Goal: Task Accomplishment & Management: Manage account settings

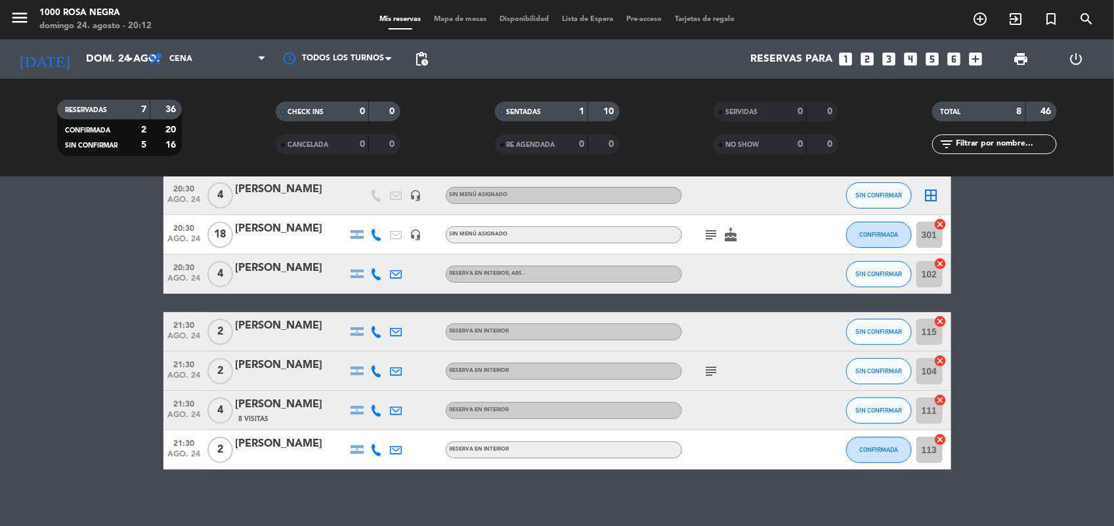
scroll to position [100, 0]
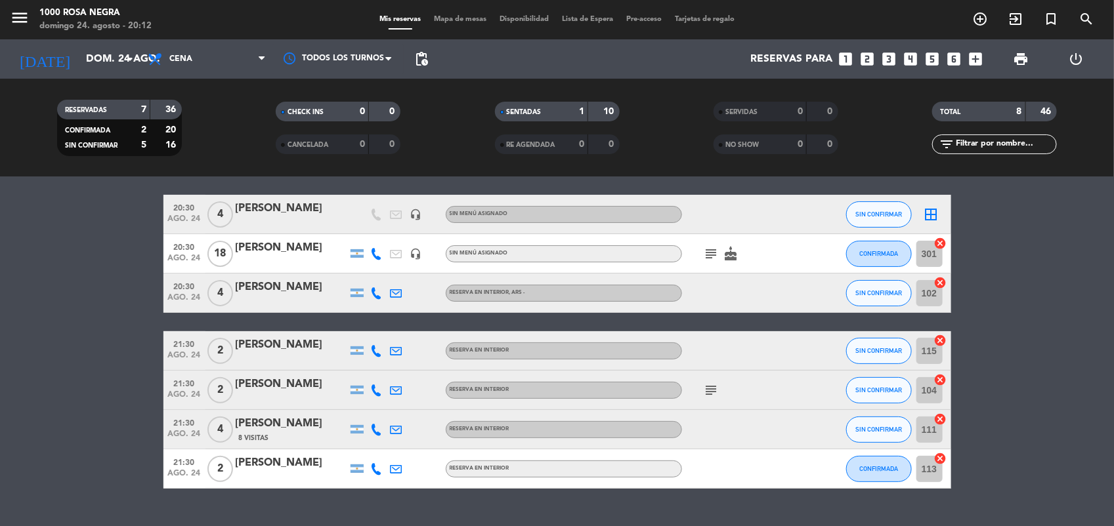
click at [941, 376] on icon "cancel" at bounding box center [940, 380] width 13 height 13
click at [943, 338] on icon "cancel" at bounding box center [940, 340] width 13 height 13
click at [942, 421] on icon "cancel" at bounding box center [940, 419] width 13 height 13
click at [941, 458] on icon "cancel" at bounding box center [940, 458] width 13 height 13
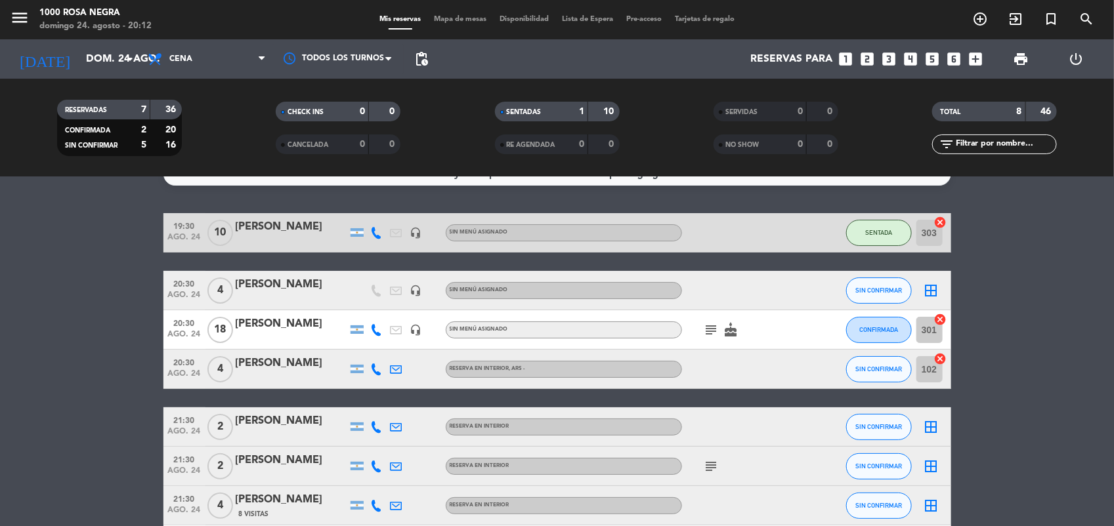
scroll to position [24, 0]
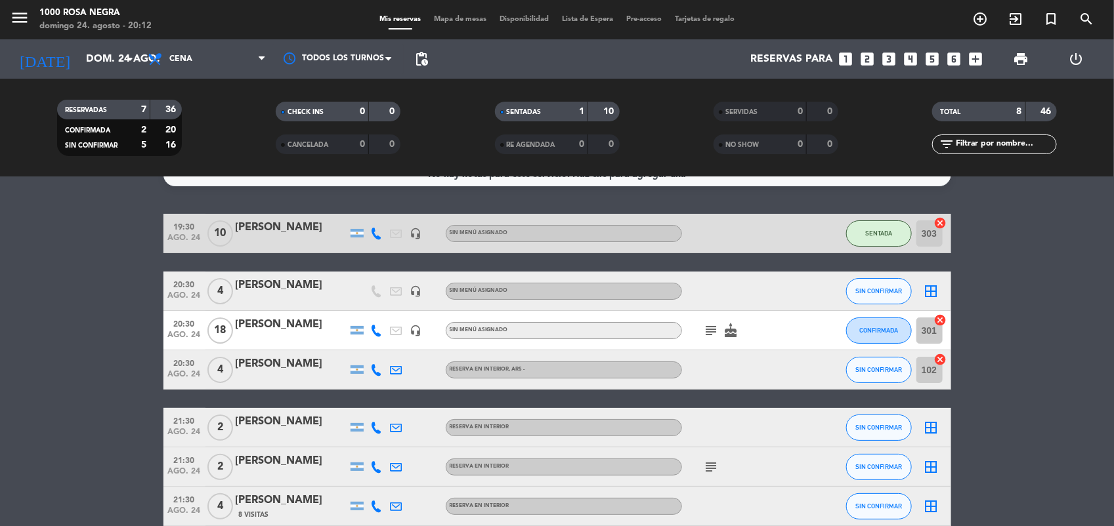
click at [943, 359] on icon "cancel" at bounding box center [940, 359] width 13 height 13
click at [933, 371] on icon "border_all" at bounding box center [932, 370] width 16 height 16
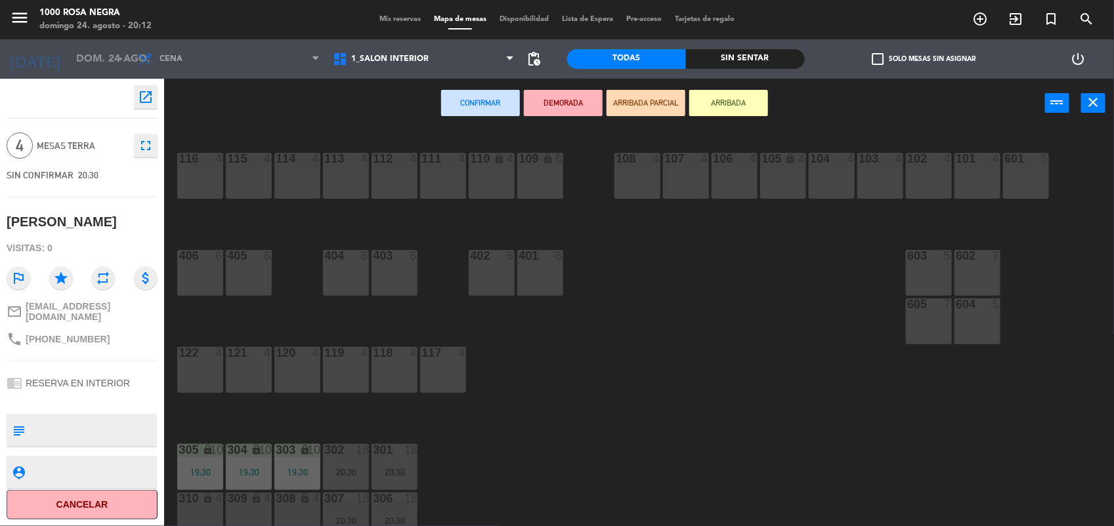
click at [865, 176] on div "103 4" at bounding box center [880, 176] width 46 height 46
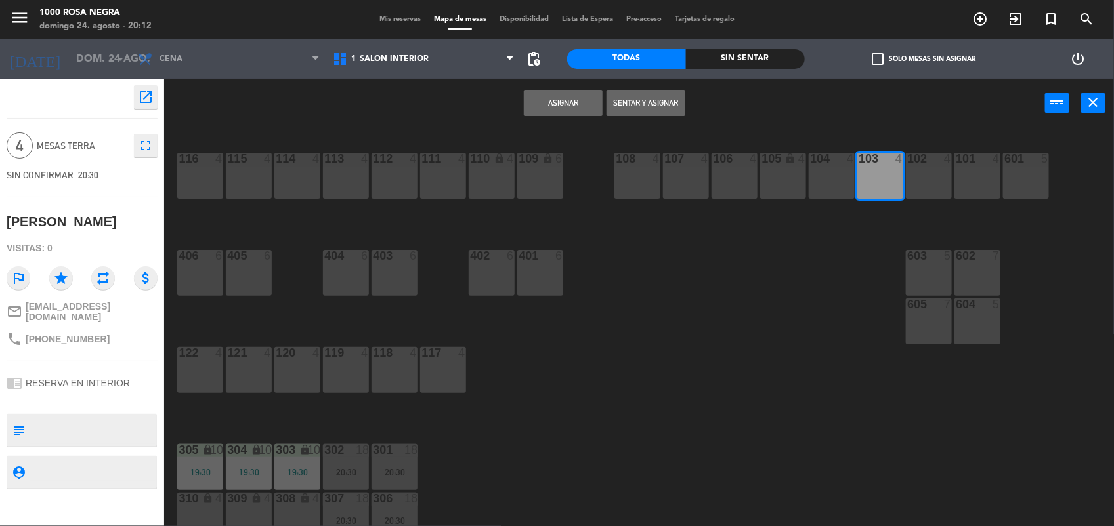
click at [576, 104] on button "Asignar" at bounding box center [563, 103] width 79 height 26
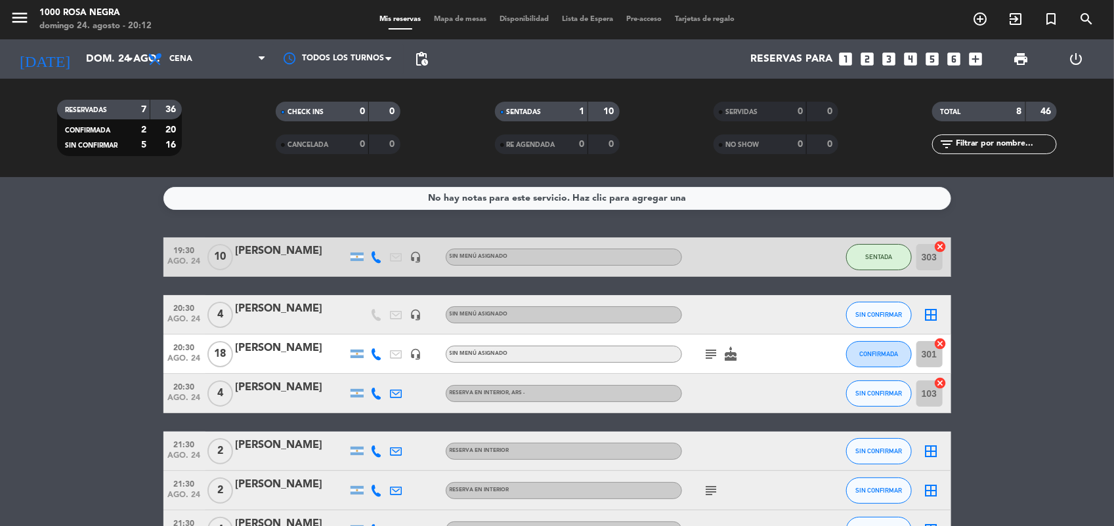
click at [933, 315] on icon "border_all" at bounding box center [932, 315] width 16 height 16
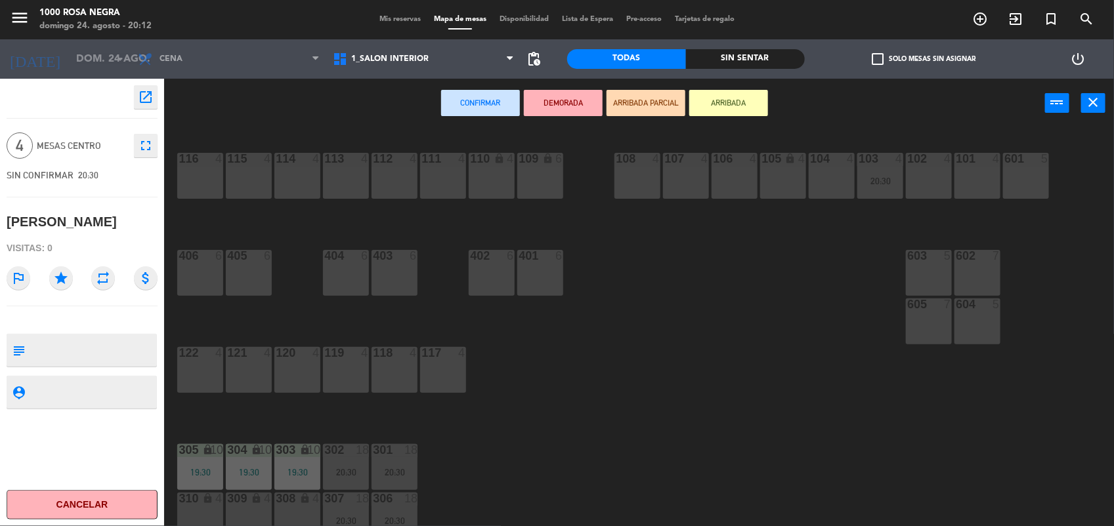
click at [303, 165] on div "114 4" at bounding box center [297, 159] width 46 height 13
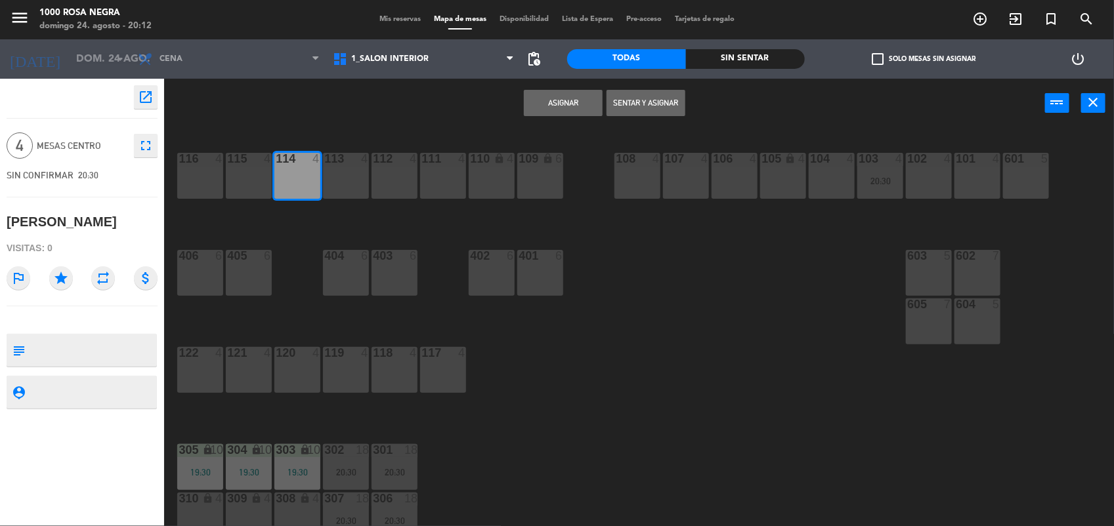
click at [589, 92] on button "Asignar" at bounding box center [563, 103] width 79 height 26
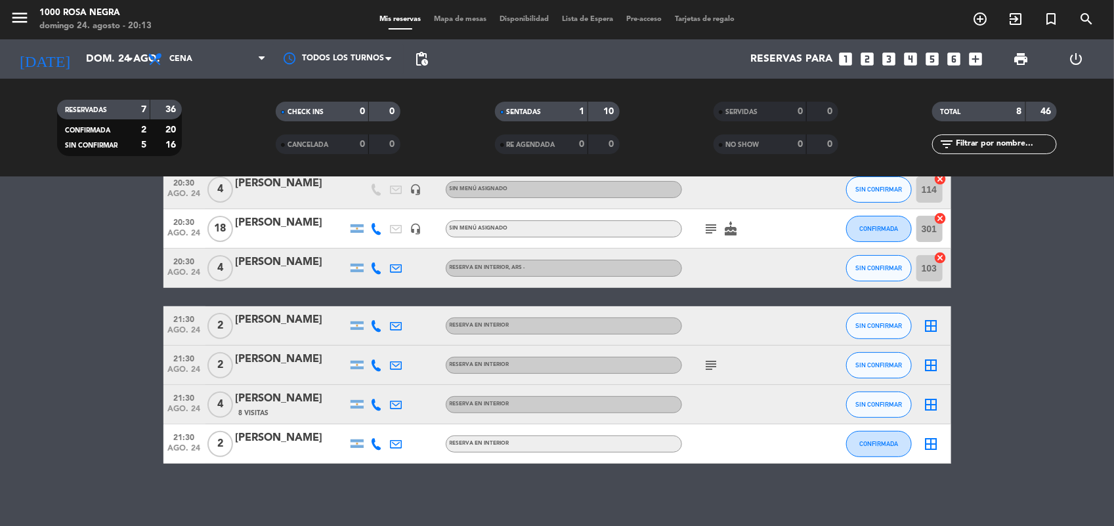
scroll to position [127, 0]
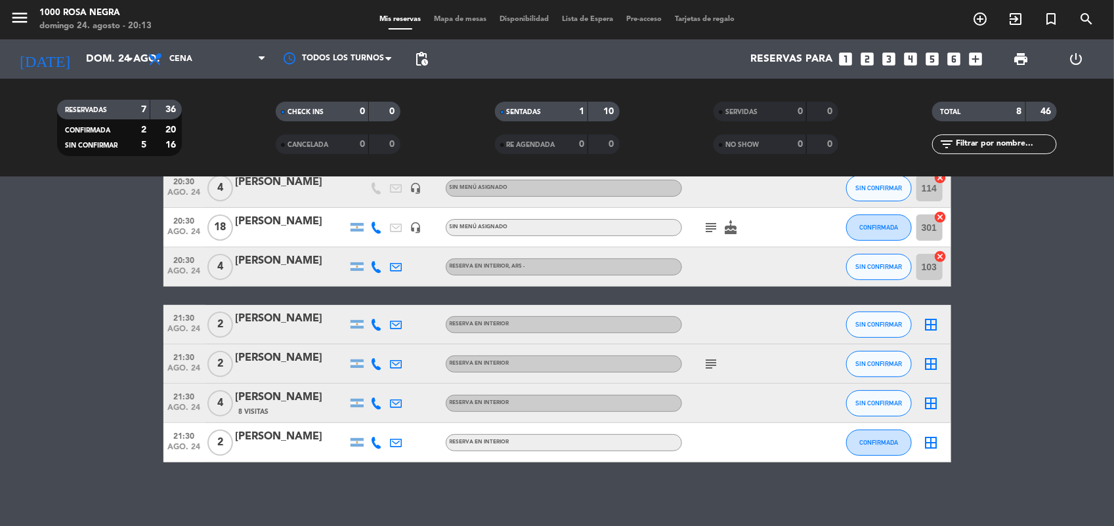
click at [933, 320] on icon "border_all" at bounding box center [932, 325] width 16 height 16
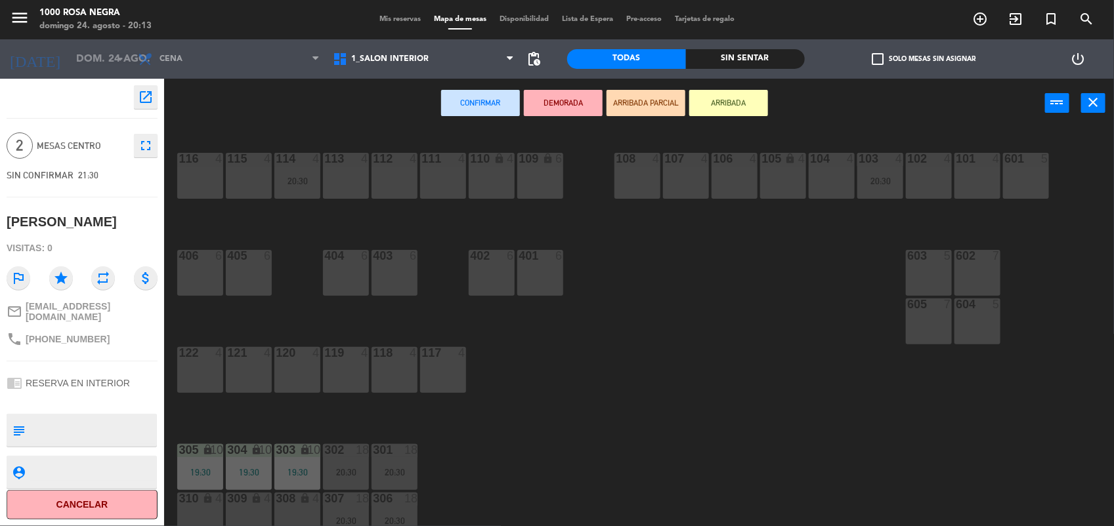
click at [412, 184] on div "112 4" at bounding box center [395, 176] width 46 height 46
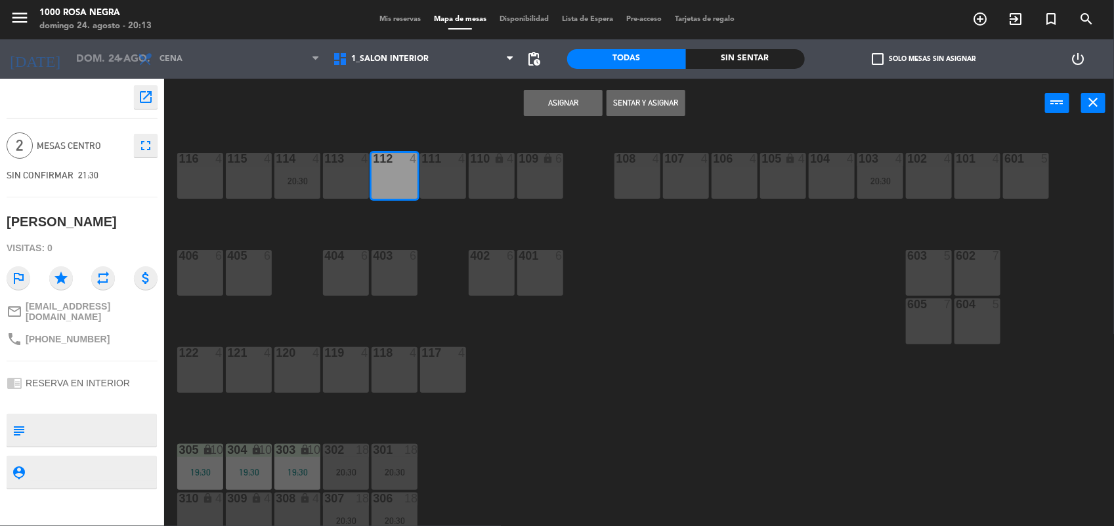
click at [578, 100] on button "Asignar" at bounding box center [563, 103] width 79 height 26
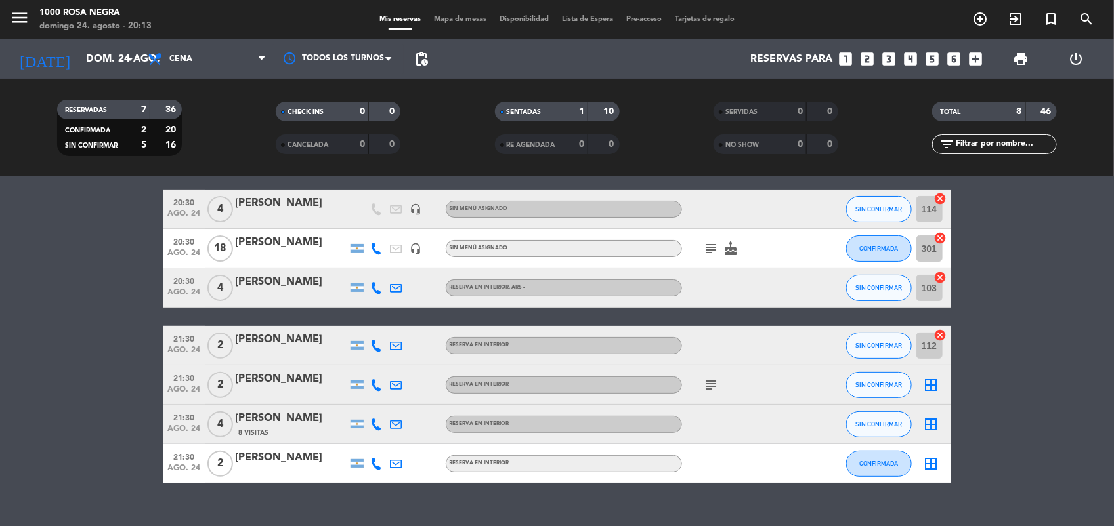
scroll to position [128, 0]
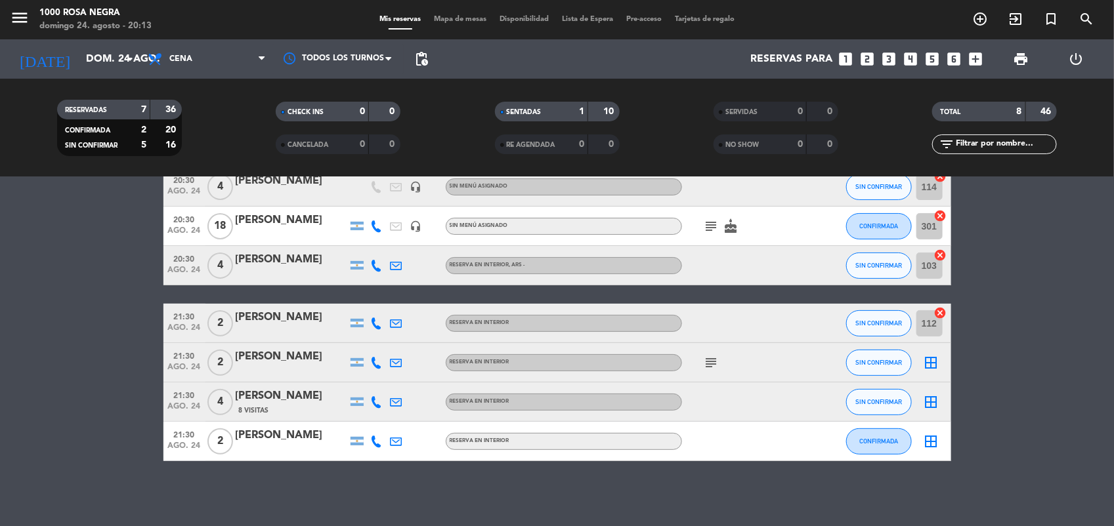
click at [931, 366] on icon "border_all" at bounding box center [932, 363] width 16 height 16
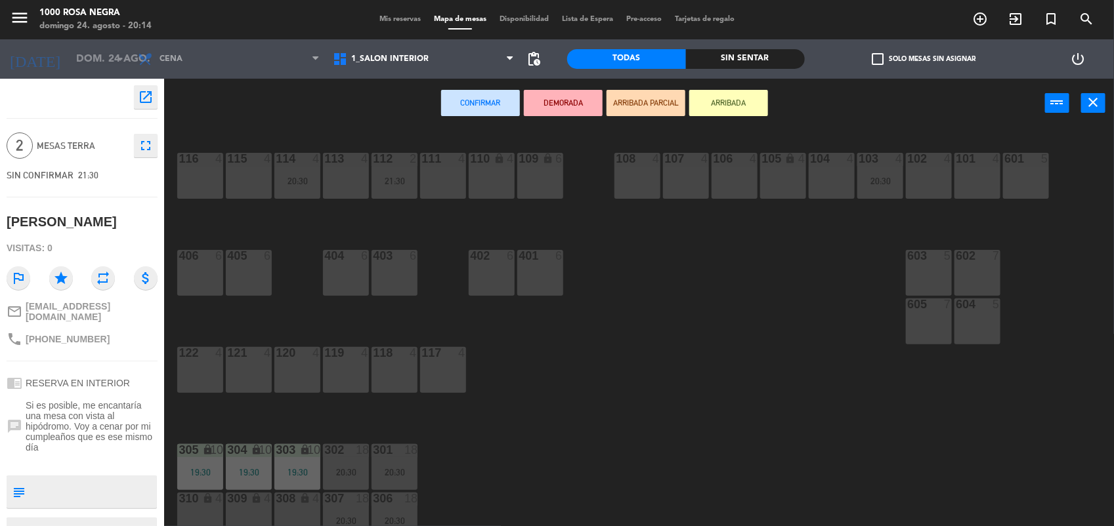
click at [690, 169] on div "107 4" at bounding box center [686, 176] width 46 height 46
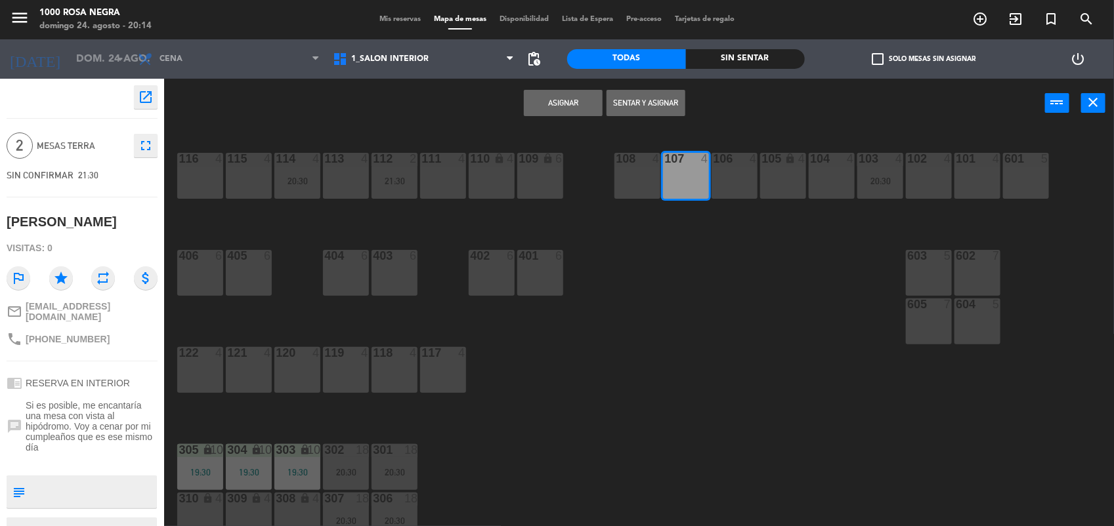
click at [553, 99] on button "Asignar" at bounding box center [563, 103] width 79 height 26
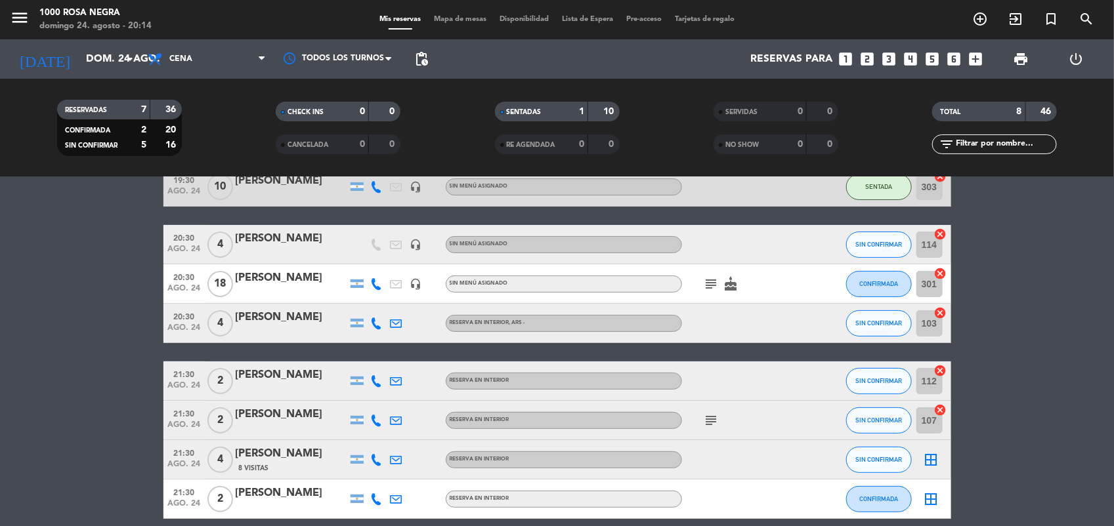
scroll to position [128, 0]
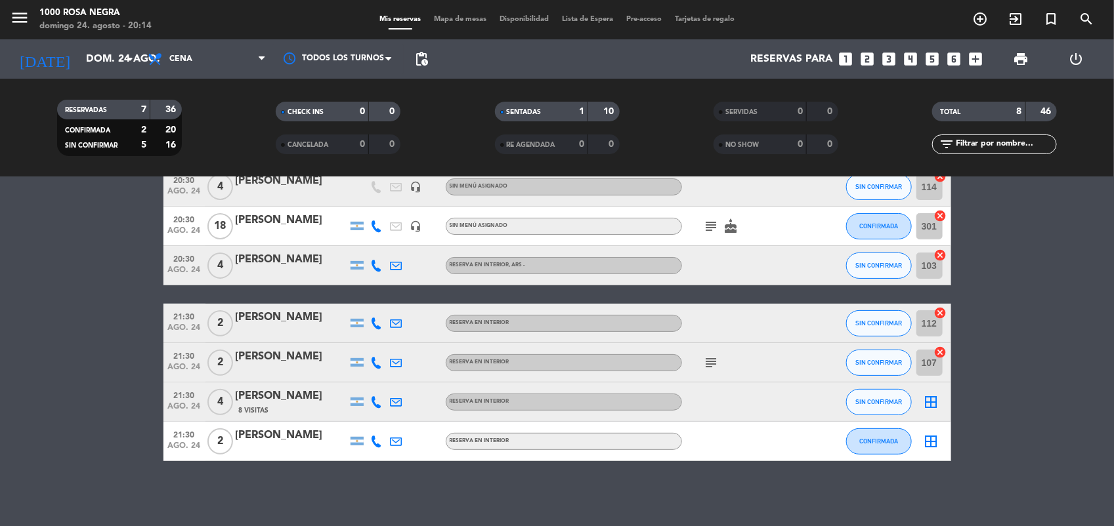
click at [931, 412] on div "border_all" at bounding box center [931, 402] width 39 height 39
click at [928, 402] on icon "border_all" at bounding box center [932, 403] width 16 height 16
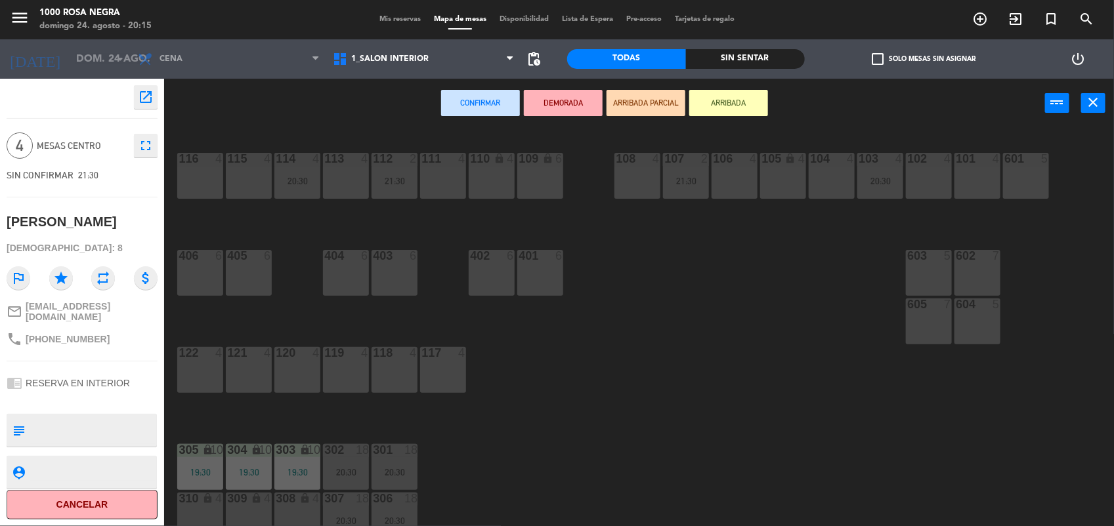
click at [192, 187] on div "116 4" at bounding box center [200, 176] width 46 height 46
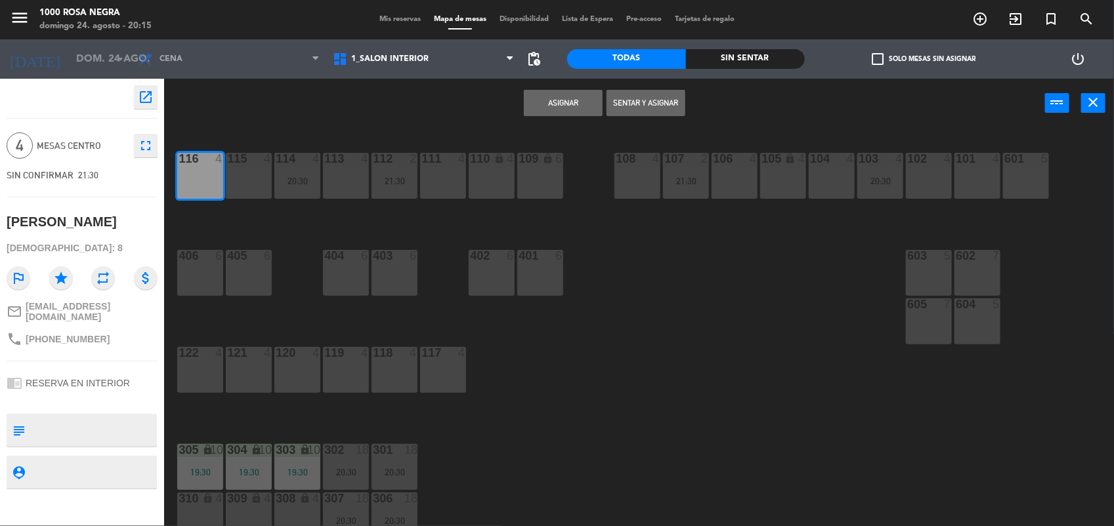
click at [580, 99] on button "Asignar" at bounding box center [563, 103] width 79 height 26
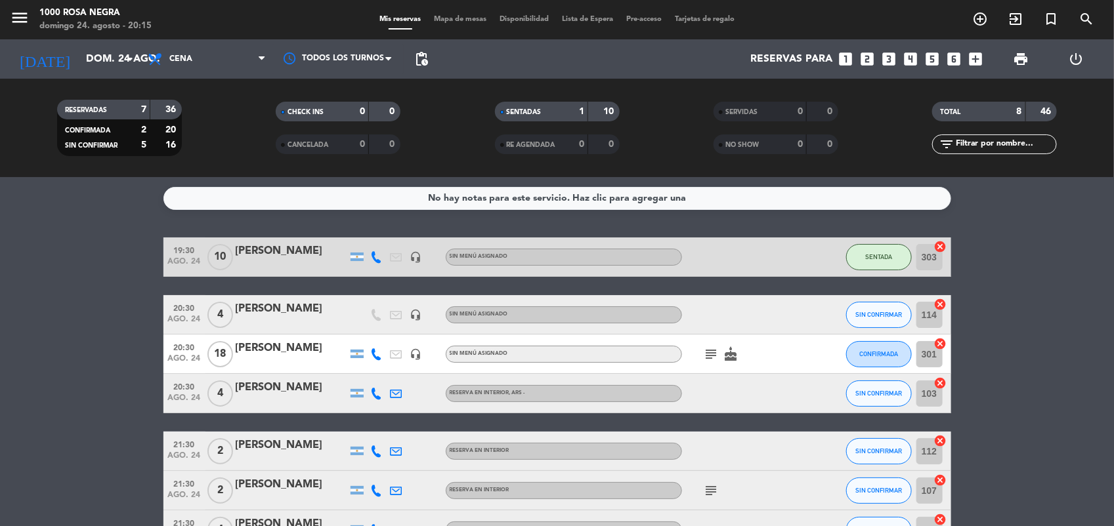
scroll to position [128, 0]
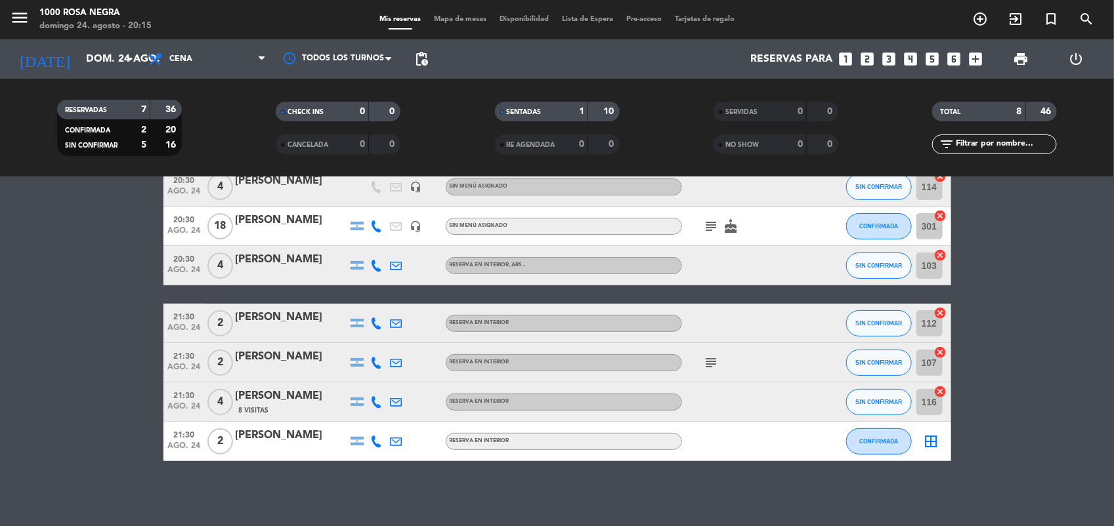
click at [939, 443] on icon "border_all" at bounding box center [932, 442] width 16 height 16
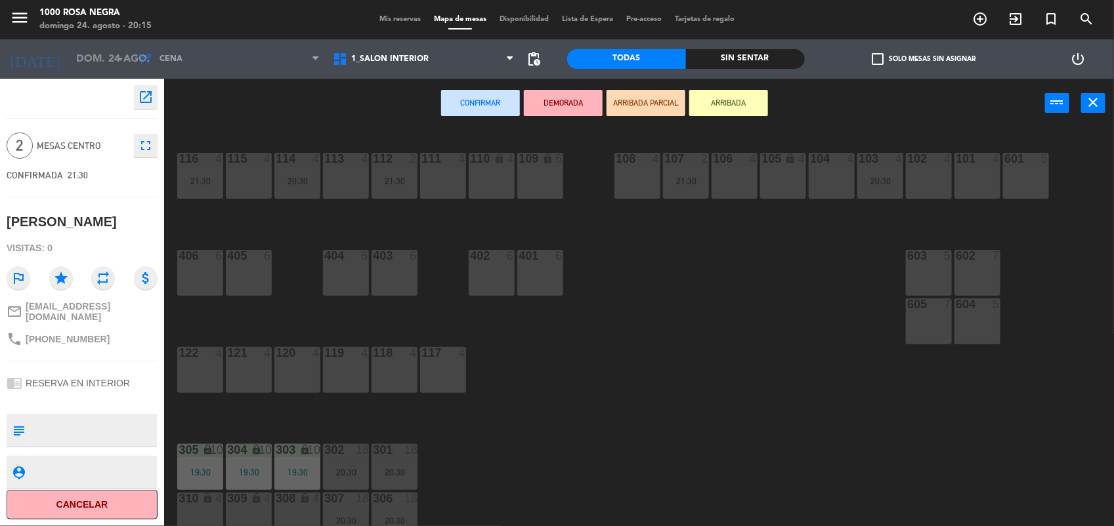
click at [443, 385] on div "117 4" at bounding box center [443, 370] width 46 height 46
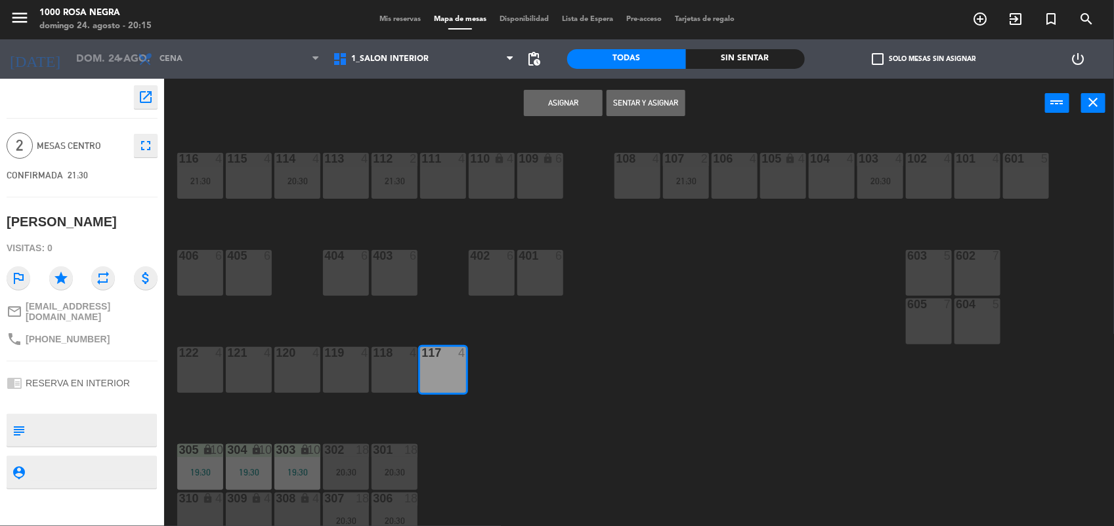
click at [550, 93] on button "Asignar" at bounding box center [563, 103] width 79 height 26
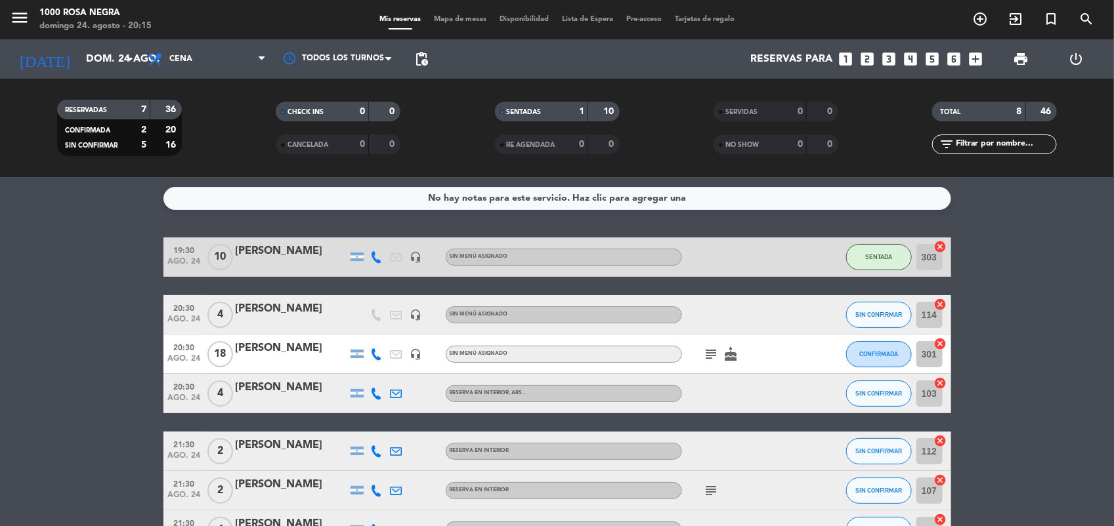
click at [463, 18] on span "Mapa de mesas" at bounding box center [460, 19] width 66 height 7
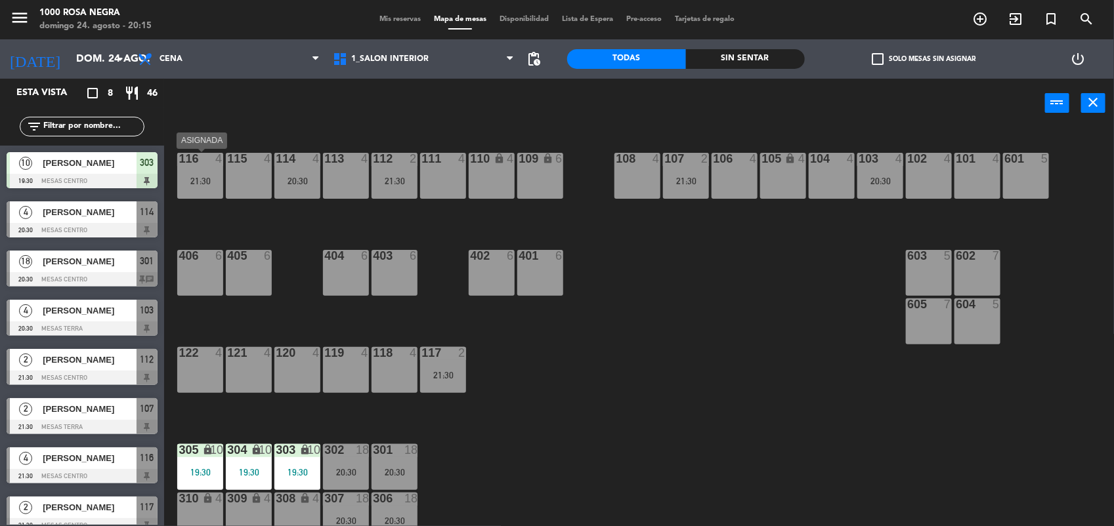
click at [198, 187] on div "116 4 21:30" at bounding box center [200, 176] width 46 height 46
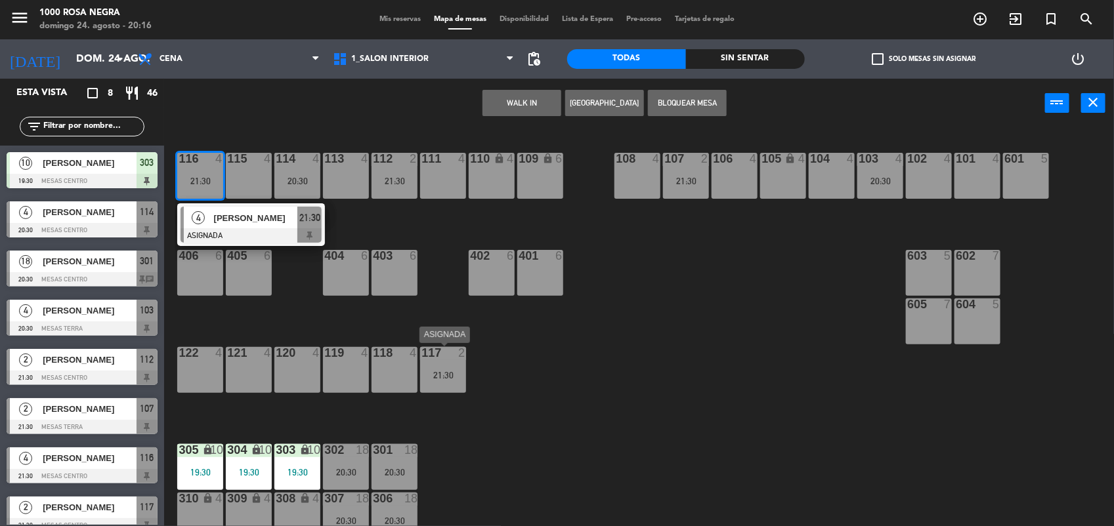
click at [457, 385] on div "117 2 21:30" at bounding box center [443, 370] width 46 height 46
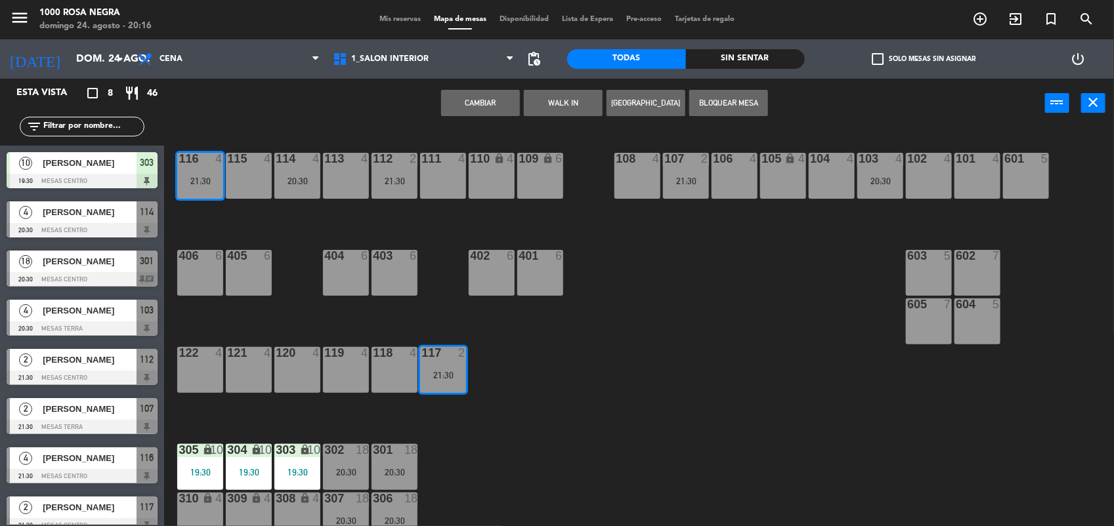
click at [504, 96] on button "Cambiar" at bounding box center [480, 103] width 79 height 26
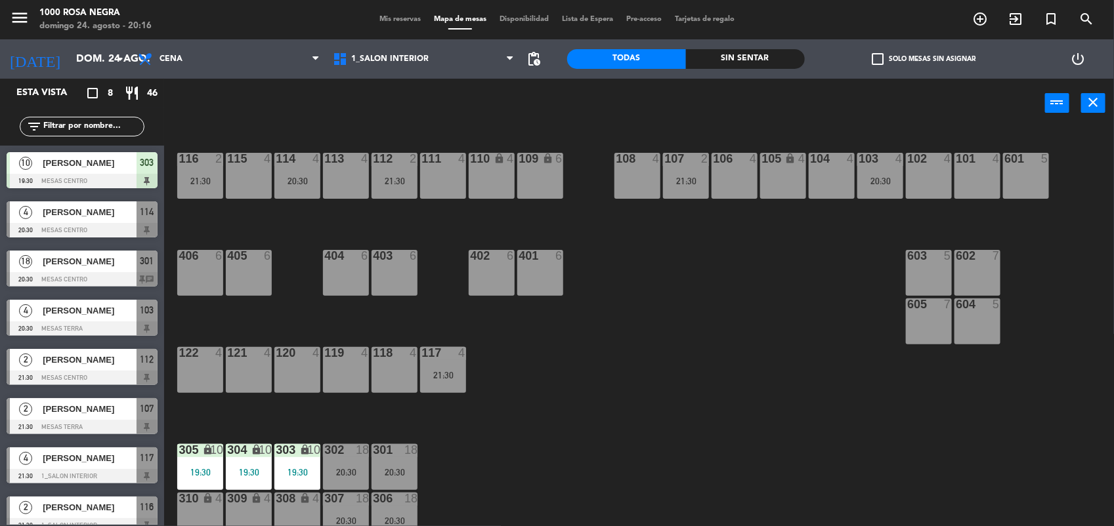
click at [612, 421] on div "116 2 21:30 115 4 114 4 20:30 113 4 112 2 21:30 111 4 110 lock 4 109 lock 6 108…" at bounding box center [644, 329] width 939 height 398
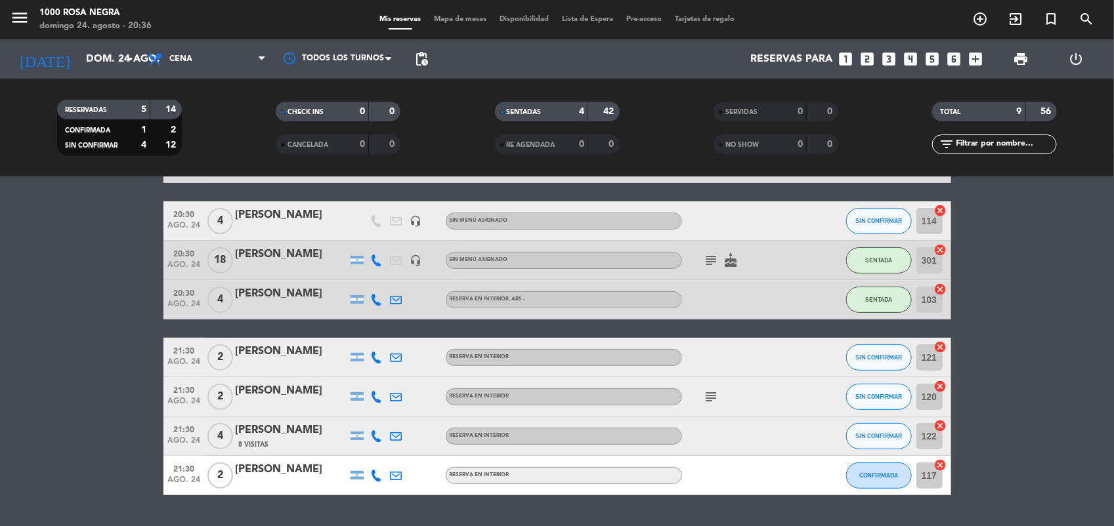
scroll to position [152, 0]
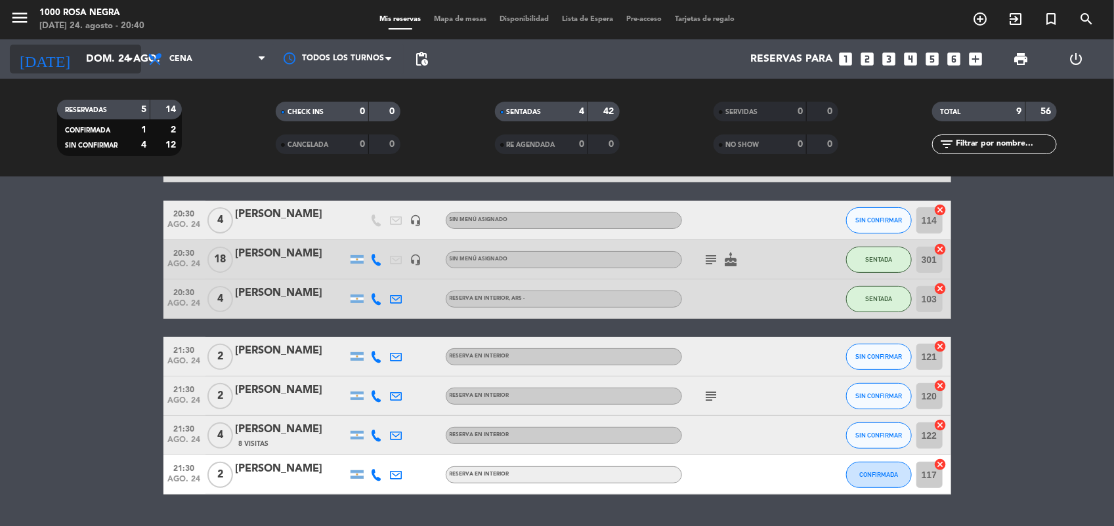
click at [84, 64] on input "dom. 24 ago." at bounding box center [148, 60] width 139 height 26
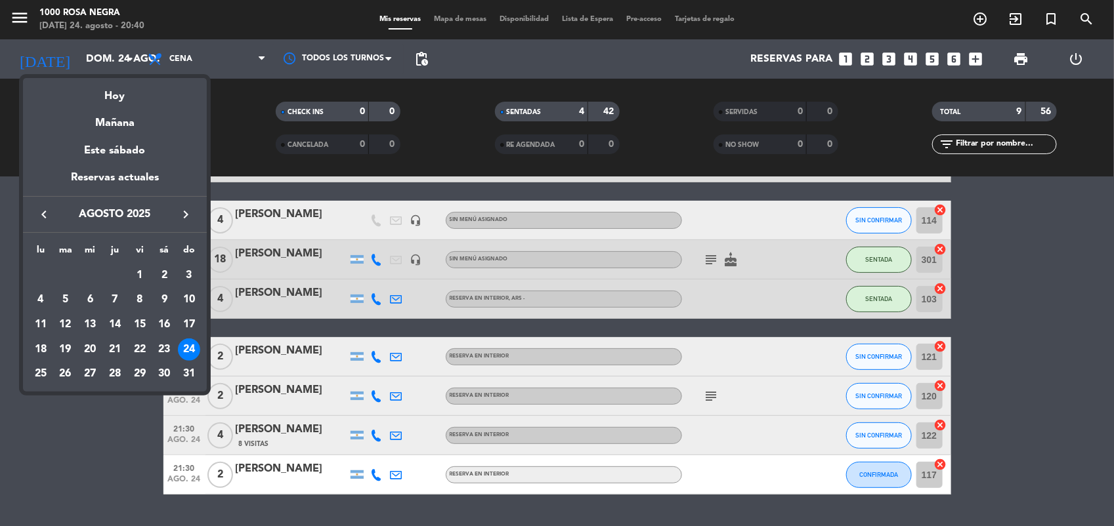
click at [89, 388] on div "lu ma mi ju vi sá do [DATE] 2 3 4 5 6 7 8 9 10 11 12 13 14 15 16 17 18 19 20 21…" at bounding box center [115, 312] width 184 height 159
click at [89, 388] on div "lu ma mi ju vi sá do AGO. 1 2 3 4 5 6 7 8 9 10 11 12 13 14 15 16 17 18 19 20 21…" at bounding box center [115, 312] width 184 height 159
click at [85, 460] on div at bounding box center [557, 263] width 1114 height 526
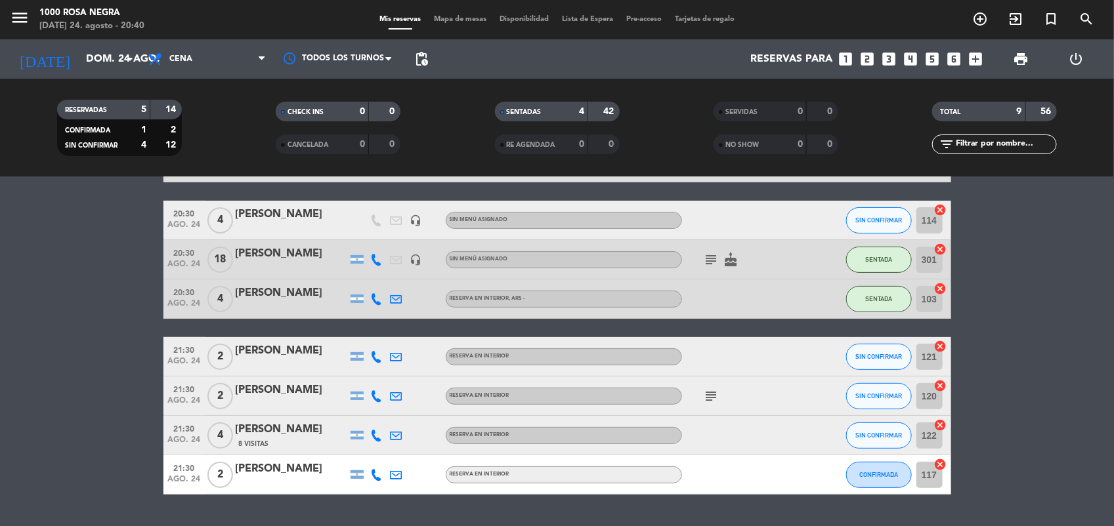
click at [85, 460] on bookings-row "19:30 ago. 24 10 ANDRES TATHA headset_mic Sin menú asignado SENTADA 303 cancel …" at bounding box center [557, 290] width 1114 height 410
click at [119, 63] on input "dom. 24 ago." at bounding box center [148, 60] width 139 height 26
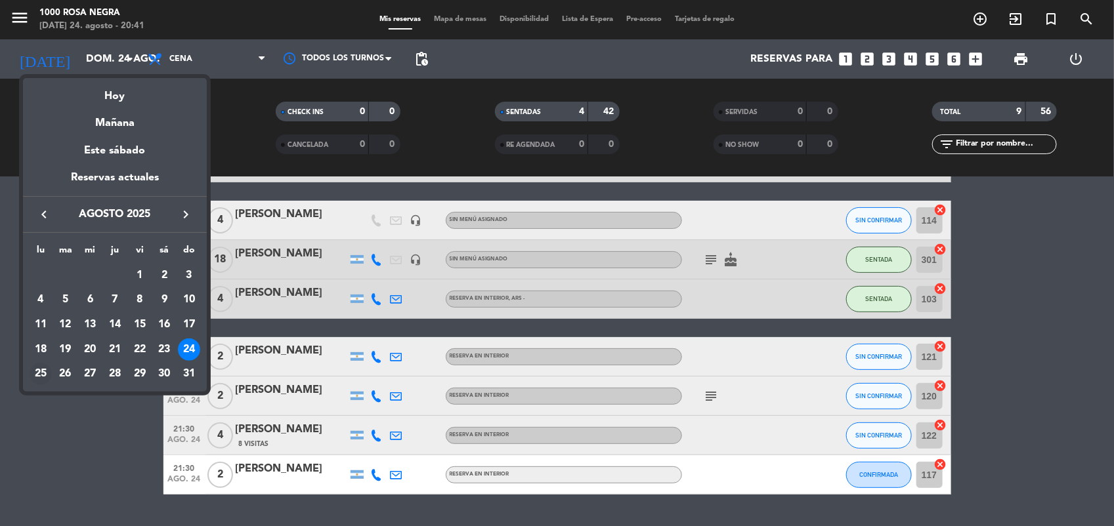
click at [41, 372] on div "25" at bounding box center [41, 374] width 22 height 22
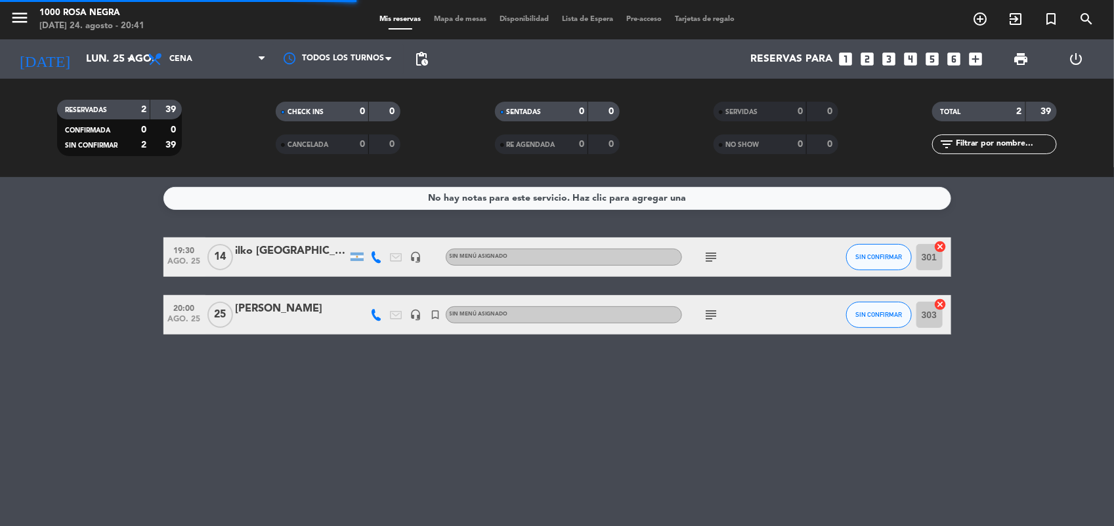
scroll to position [0, 0]
click at [706, 315] on icon "subject" at bounding box center [712, 315] width 16 height 16
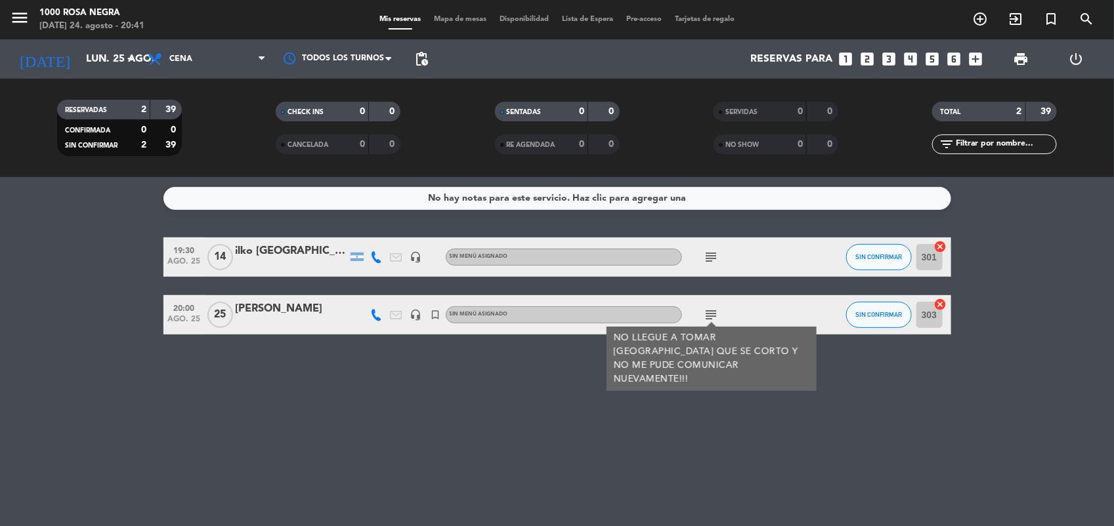
click at [487, 423] on div "No hay notas para este servicio. Haz clic para agregar una 19:30 ago. 25 14 ilk…" at bounding box center [557, 351] width 1114 height 349
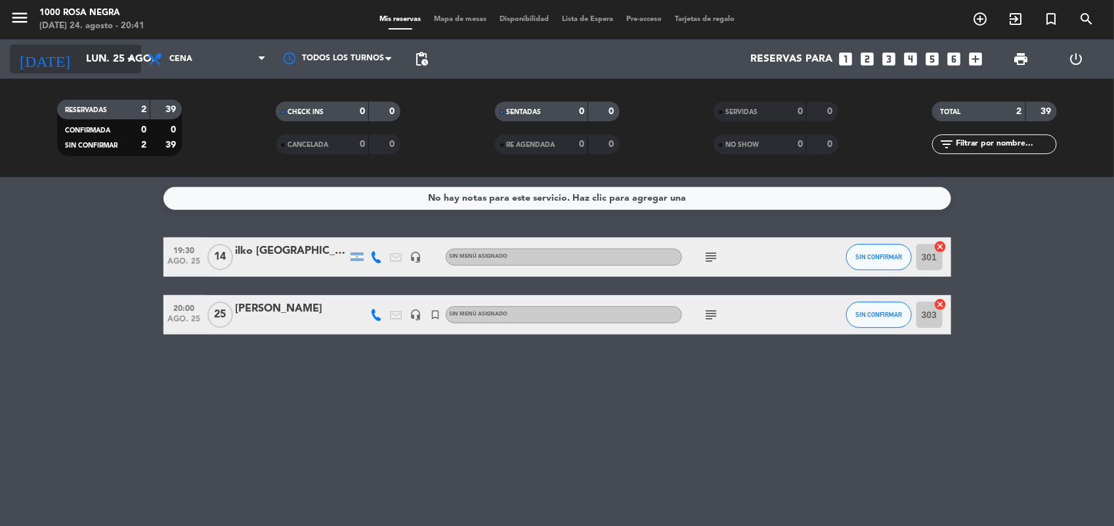
click at [120, 60] on input "lun. 25 ago." at bounding box center [148, 60] width 139 height 26
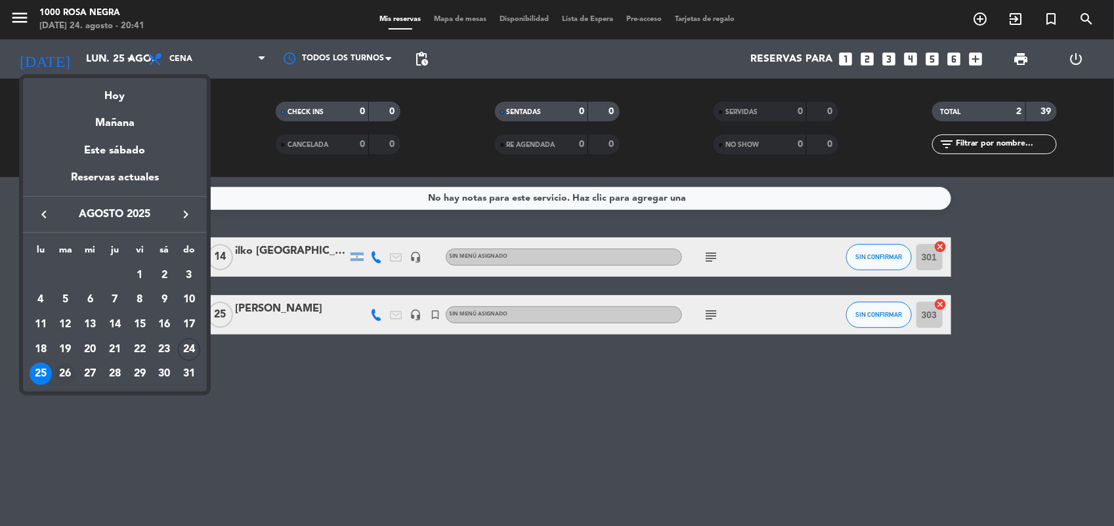
click at [68, 378] on div "26" at bounding box center [65, 374] width 22 height 22
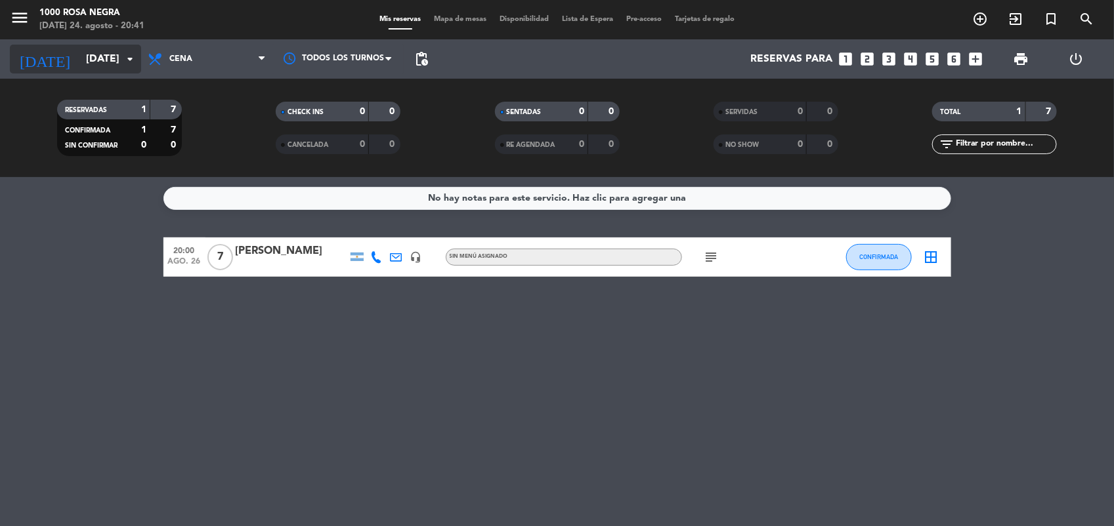
click at [106, 69] on input "mar. 26 ago." at bounding box center [148, 60] width 139 height 26
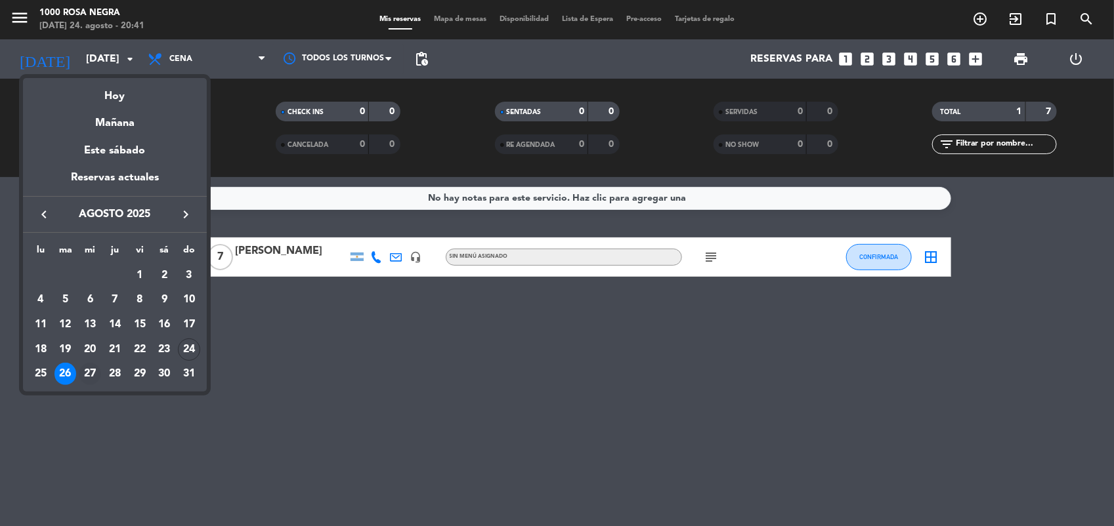
click at [94, 377] on div "27" at bounding box center [90, 374] width 22 height 22
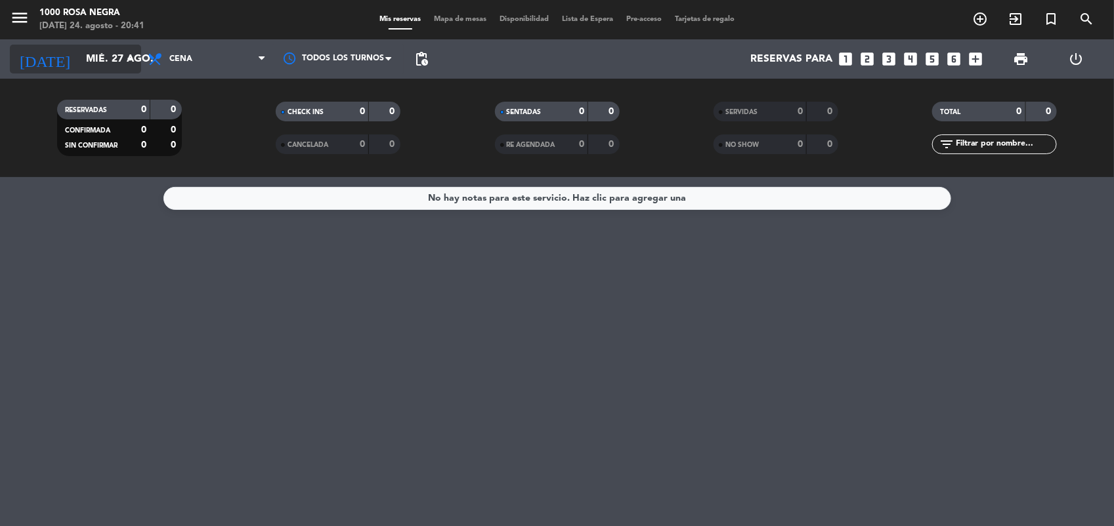
click at [110, 63] on input "mié. 27 ago." at bounding box center [148, 60] width 139 height 26
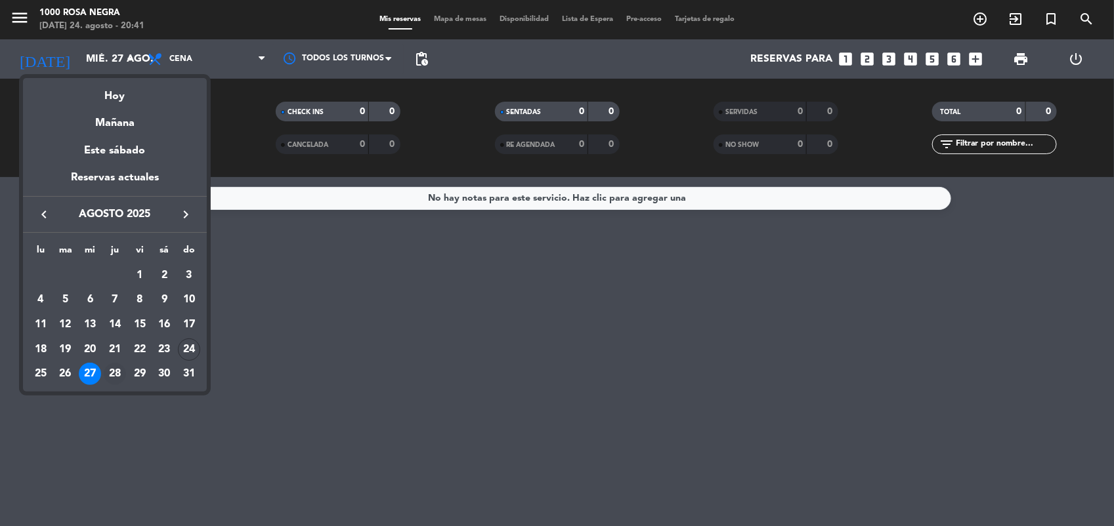
click at [108, 369] on div "28" at bounding box center [115, 374] width 22 height 22
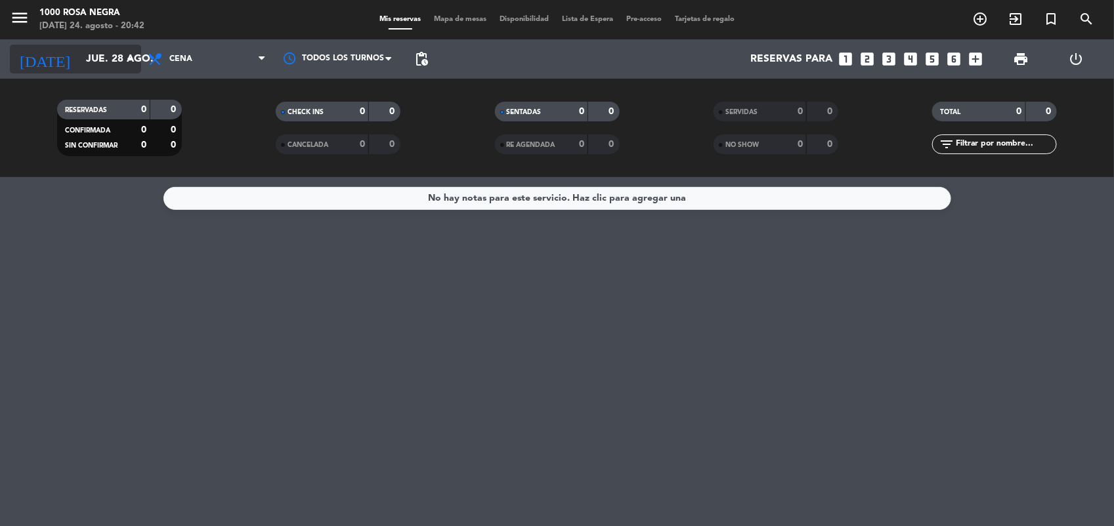
click at [122, 60] on icon "arrow_drop_down" at bounding box center [130, 59] width 16 height 16
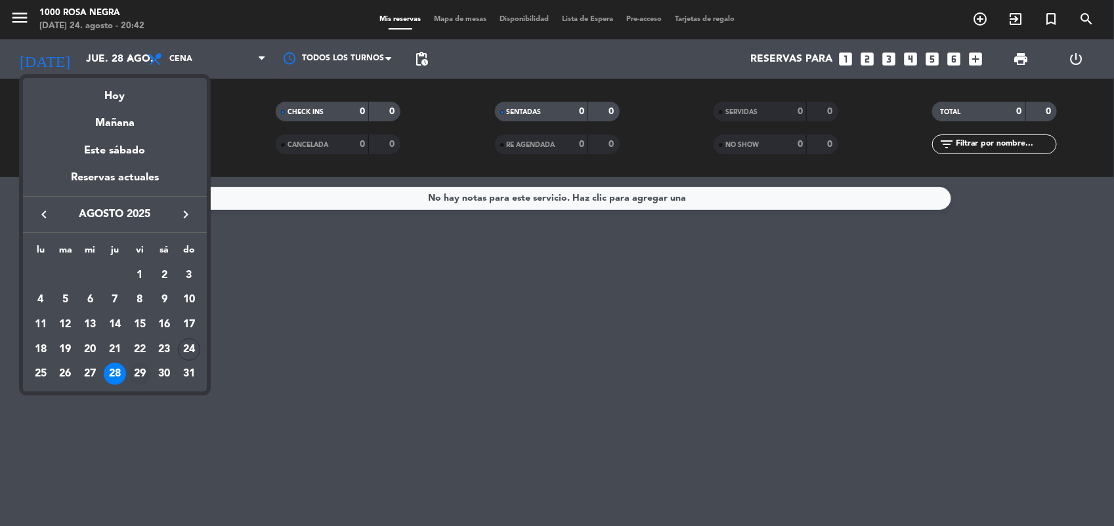
click at [137, 373] on div "29" at bounding box center [140, 374] width 22 height 22
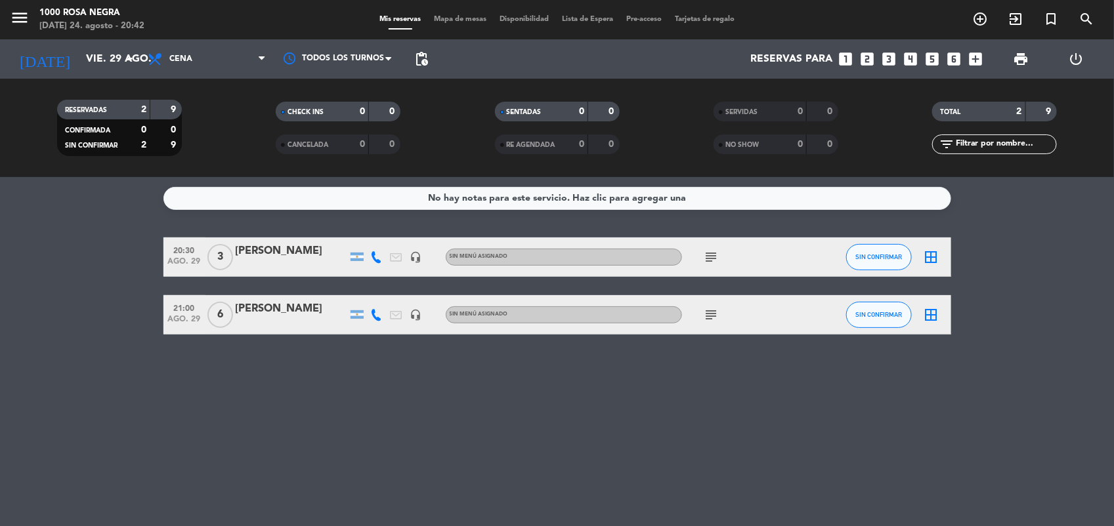
click at [710, 322] on icon "subject" at bounding box center [712, 315] width 16 height 16
click at [710, 253] on icon "subject" at bounding box center [712, 257] width 16 height 16
click at [94, 56] on input "vie. 29 ago." at bounding box center [148, 60] width 139 height 26
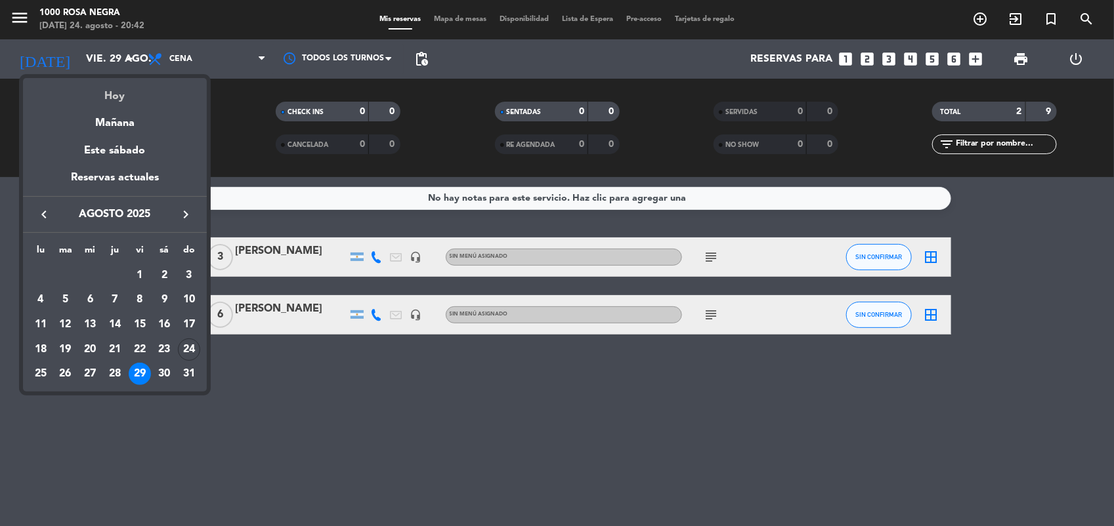
click at [116, 93] on div "Hoy" at bounding box center [115, 91] width 184 height 27
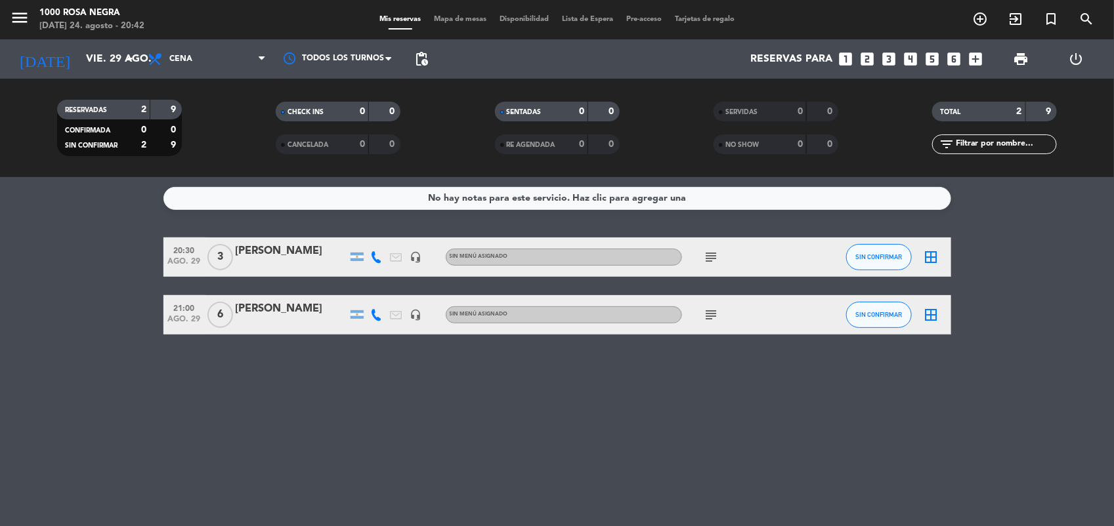
type input "dom. 24 ago."
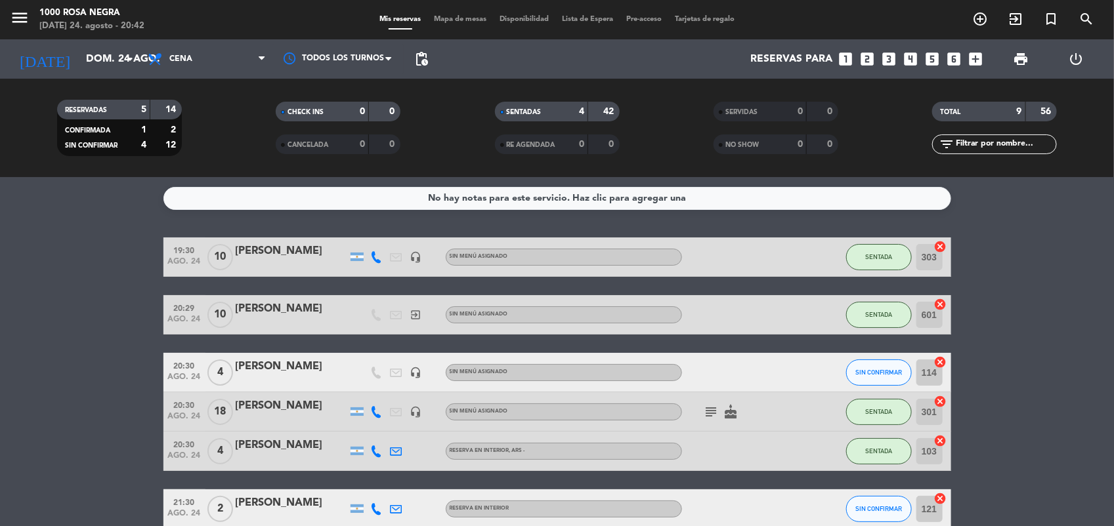
scroll to position [186, 0]
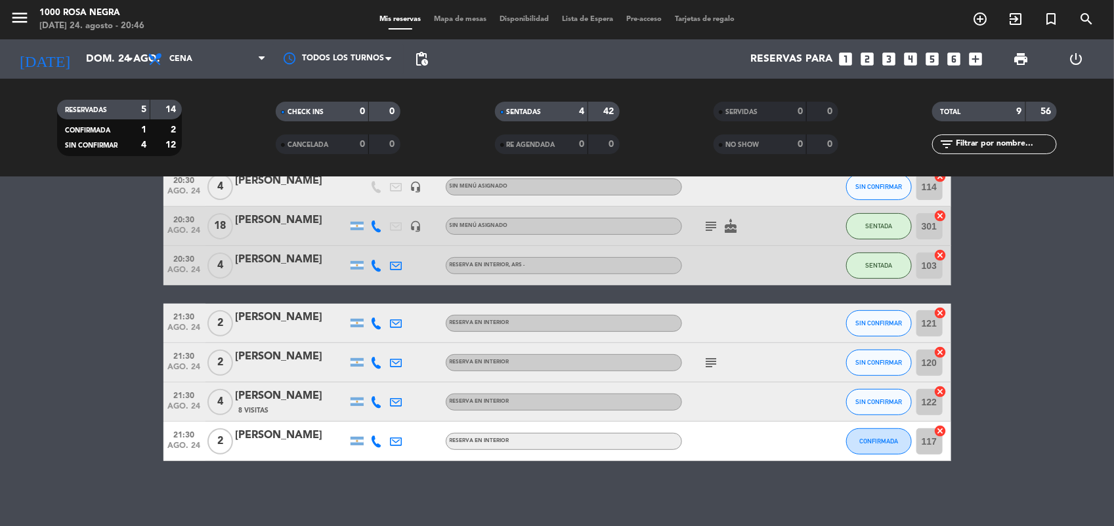
click at [1018, 143] on input "text" at bounding box center [1005, 144] width 102 height 14
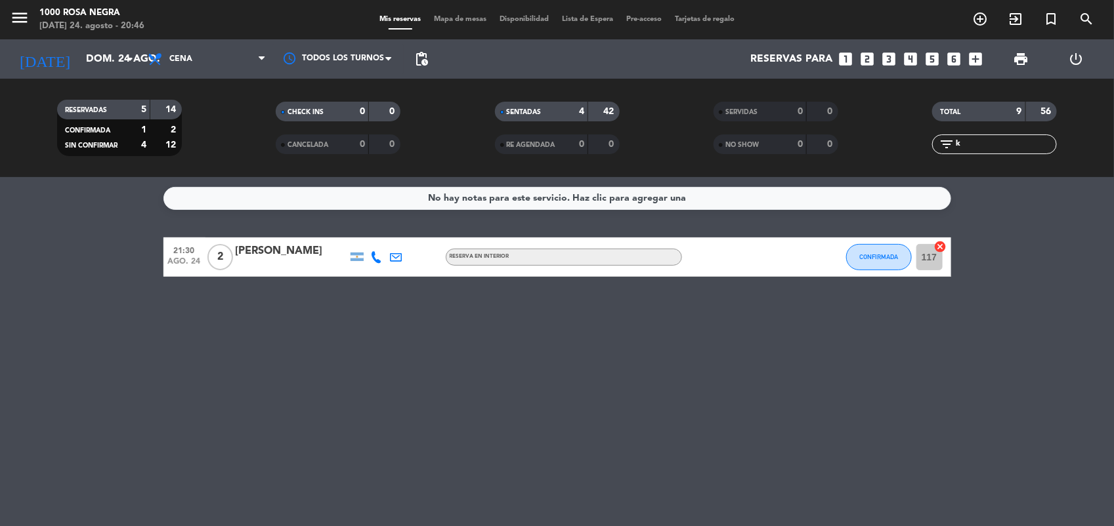
scroll to position [0, 0]
type input "ke"
click at [939, 247] on icon "cancel" at bounding box center [940, 246] width 13 height 13
click at [935, 253] on icon "border_all" at bounding box center [932, 257] width 16 height 16
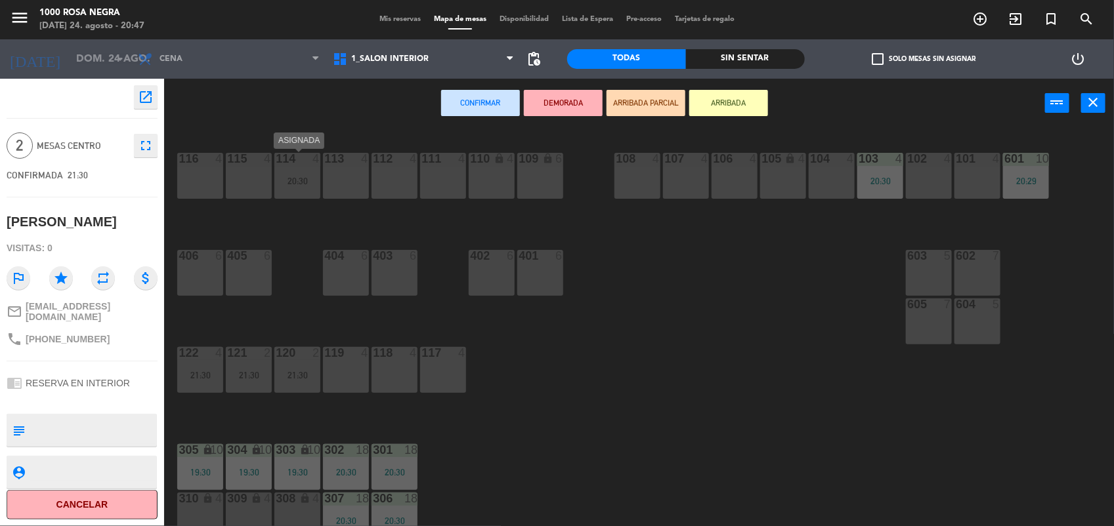
click at [303, 184] on div "20:30" at bounding box center [297, 181] width 46 height 9
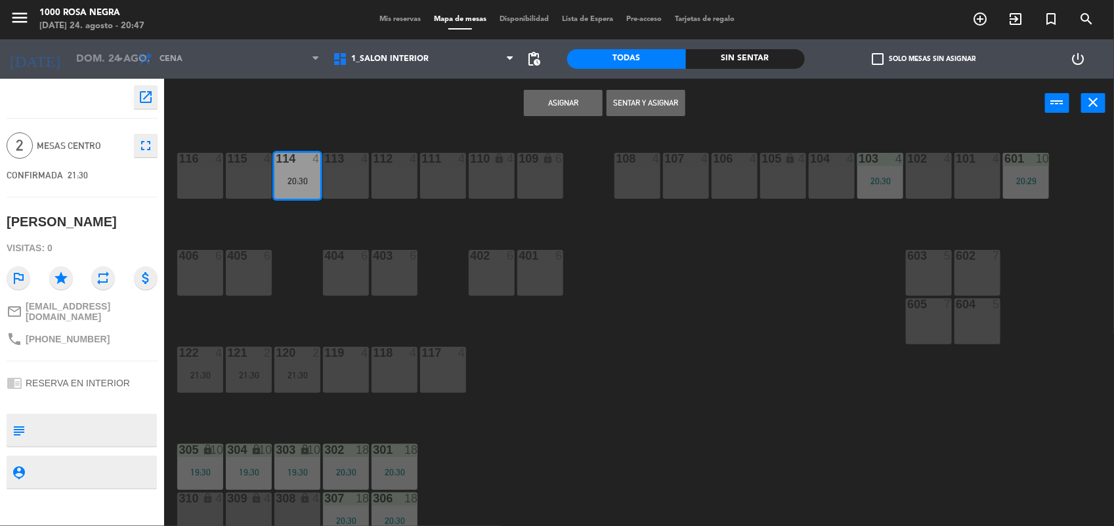
click at [666, 93] on button "Sentar y Asignar" at bounding box center [646, 103] width 79 height 26
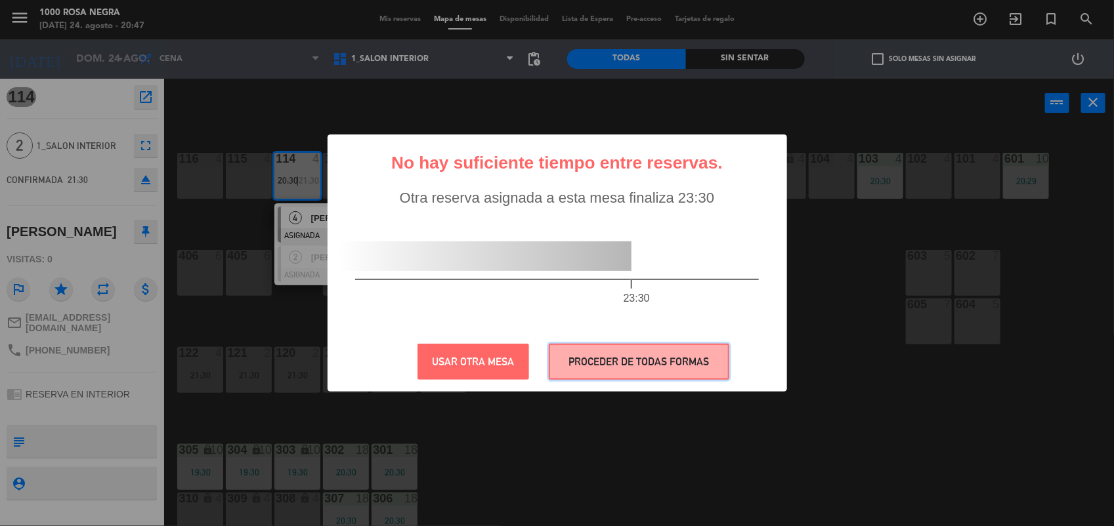
click at [608, 375] on button "PROCEDER DE TODAS FORMAS" at bounding box center [639, 362] width 181 height 36
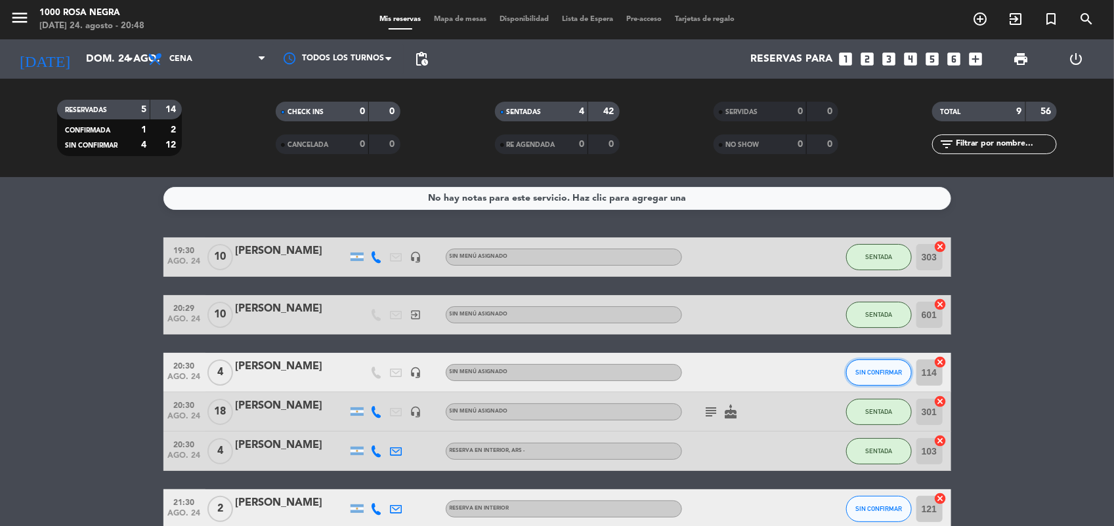
click at [886, 369] on span "SIN CONFIRMAR" at bounding box center [878, 372] width 47 height 7
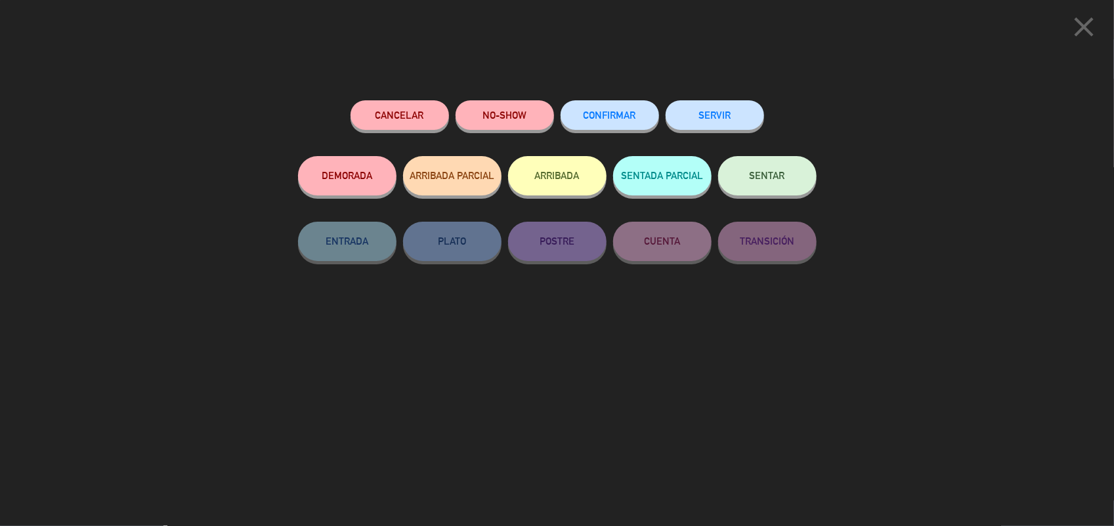
click at [1067, 37] on icon "close" at bounding box center [1083, 27] width 33 height 33
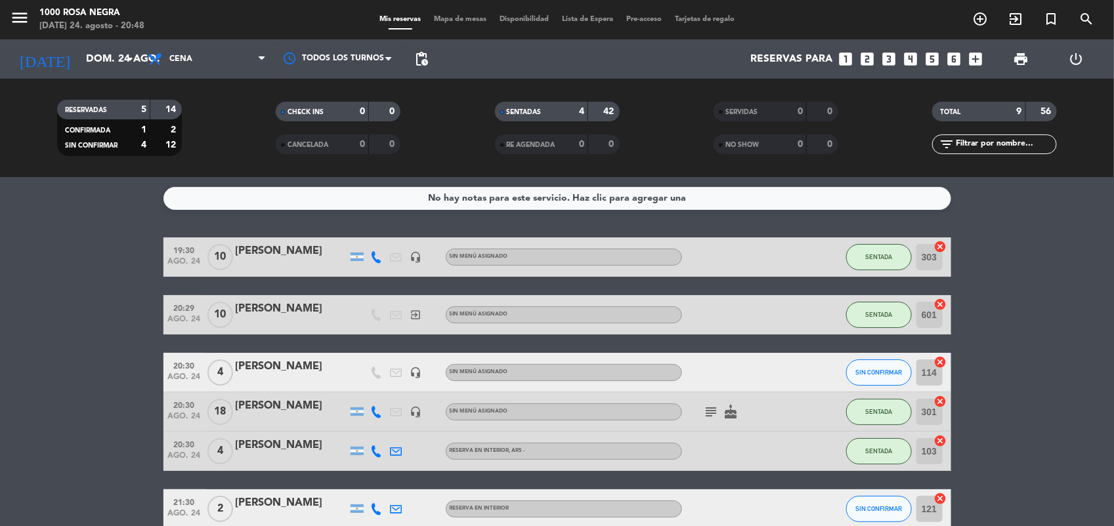
click at [941, 361] on icon "cancel" at bounding box center [940, 362] width 13 height 13
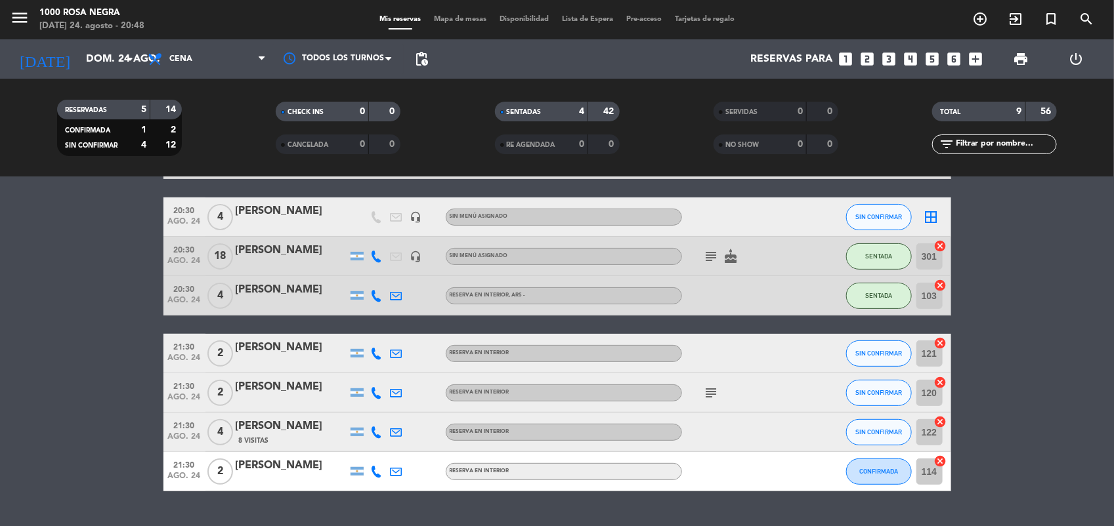
scroll to position [186, 0]
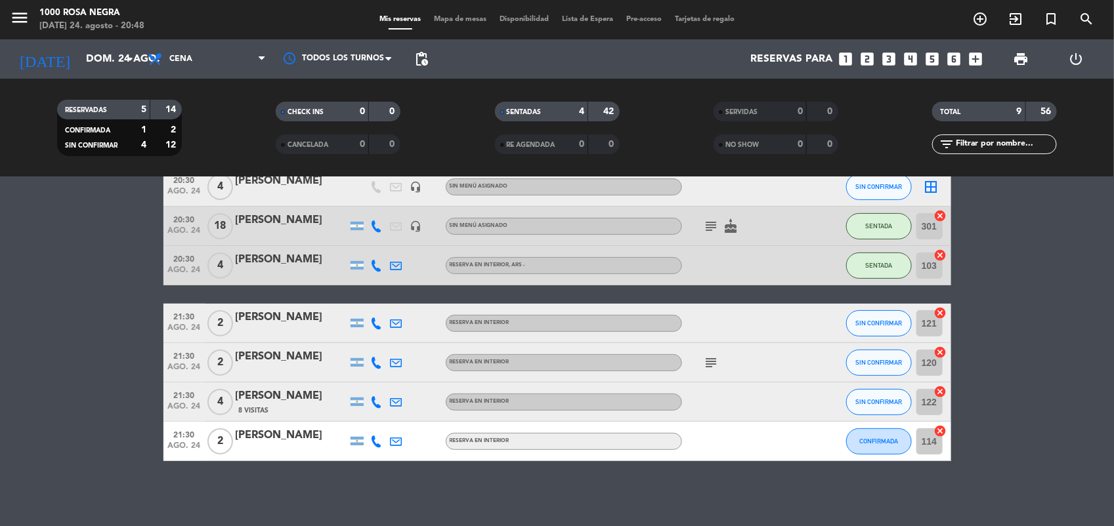
click at [940, 391] on icon "cancel" at bounding box center [940, 391] width 13 height 13
click at [893, 438] on span "CONFIRMADA" at bounding box center [878, 441] width 39 height 7
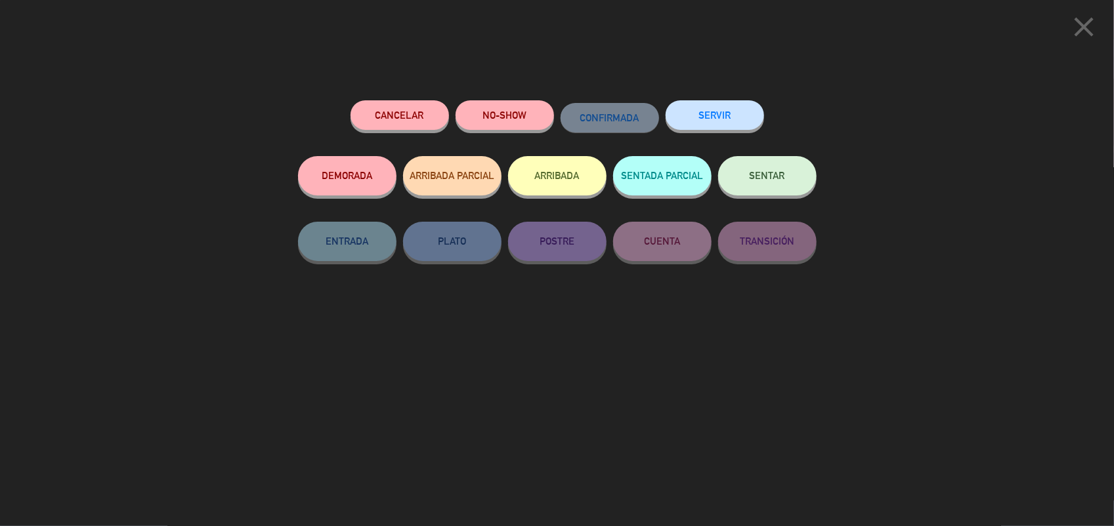
click at [788, 163] on button "SENTAR" at bounding box center [767, 175] width 98 height 39
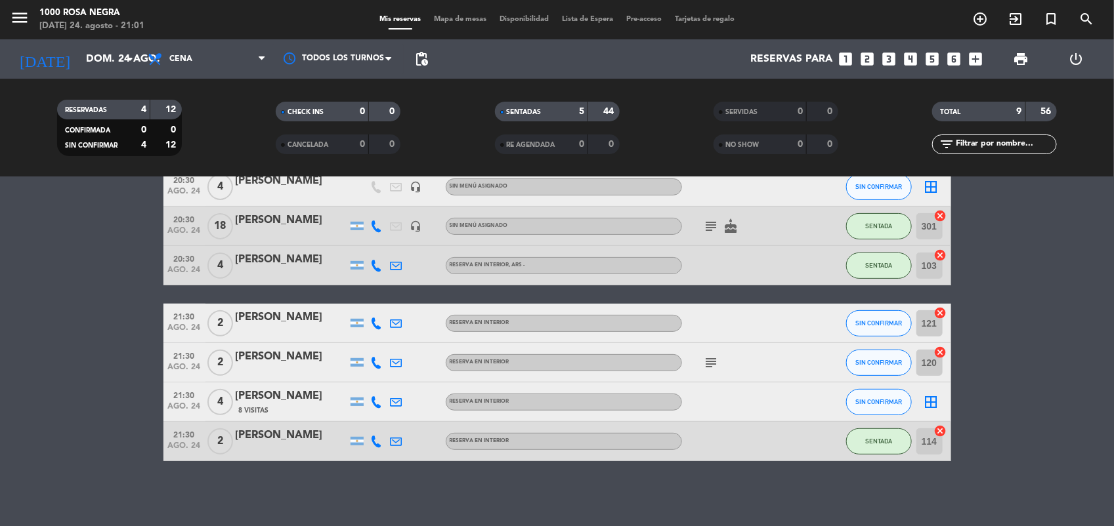
click at [1113, 414] on html "close × 1000 Rosa Negra × chrome_reader_mode Listado de Reservas account_box Cl…" at bounding box center [557, 263] width 1114 height 526
